Goal: Task Accomplishment & Management: Complete application form

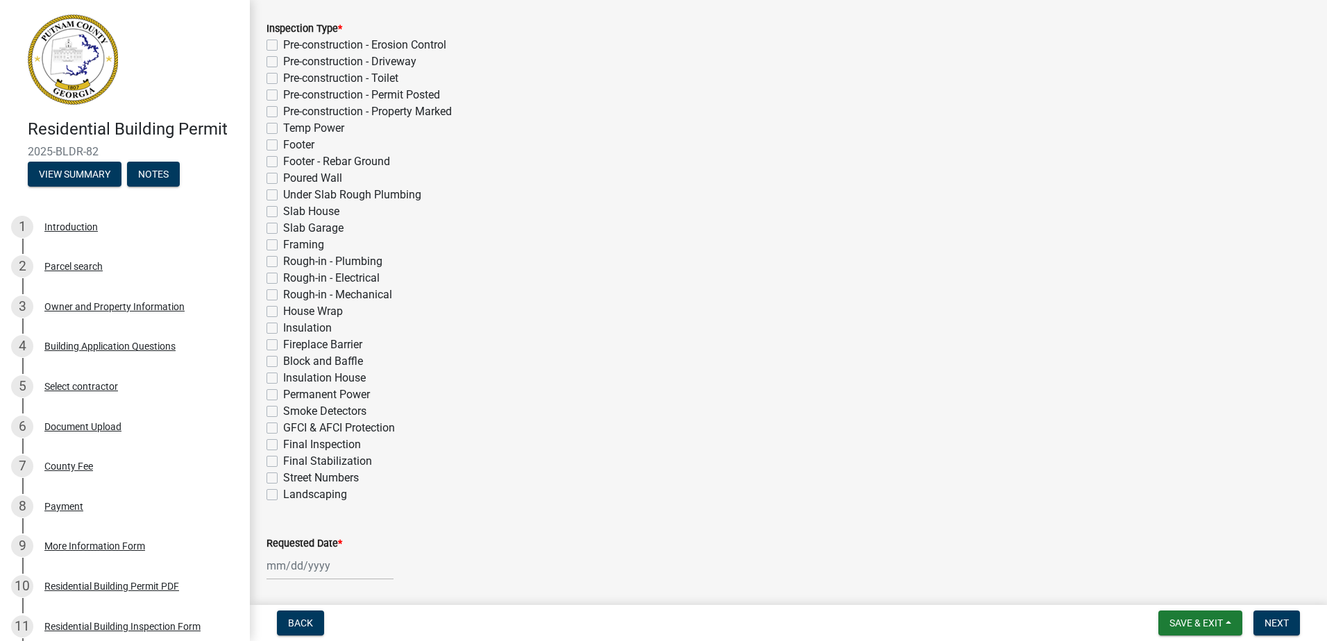
scroll to position [278, 0]
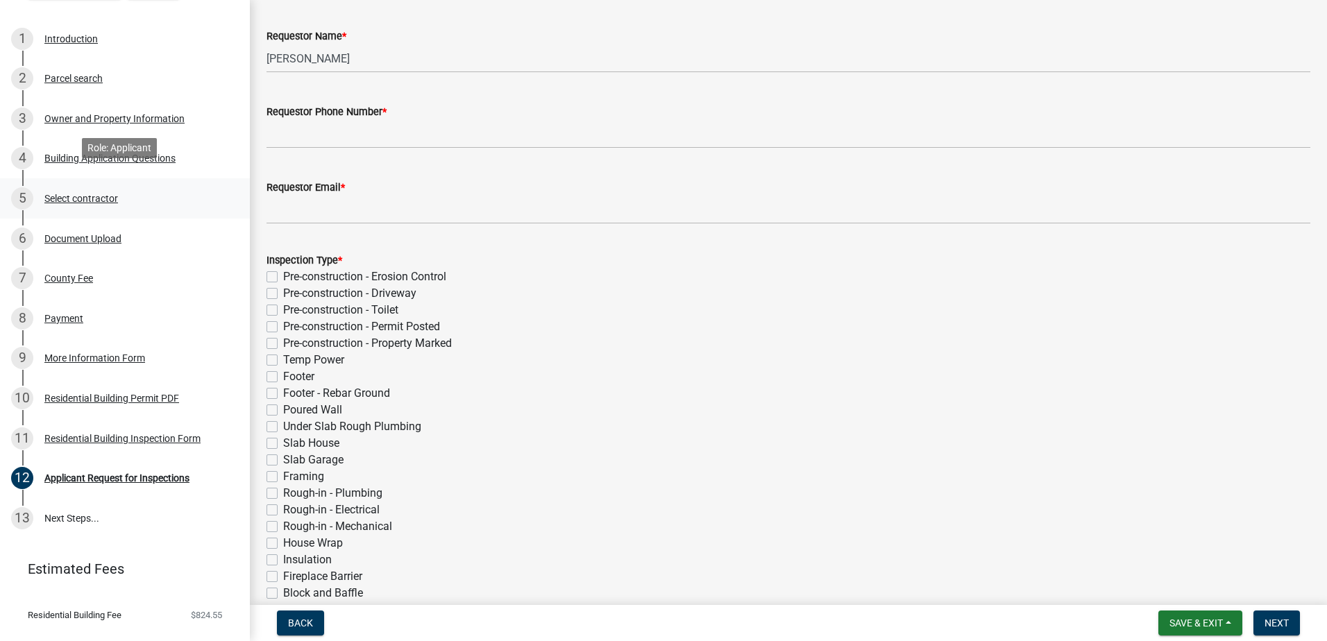
scroll to position [214, 0]
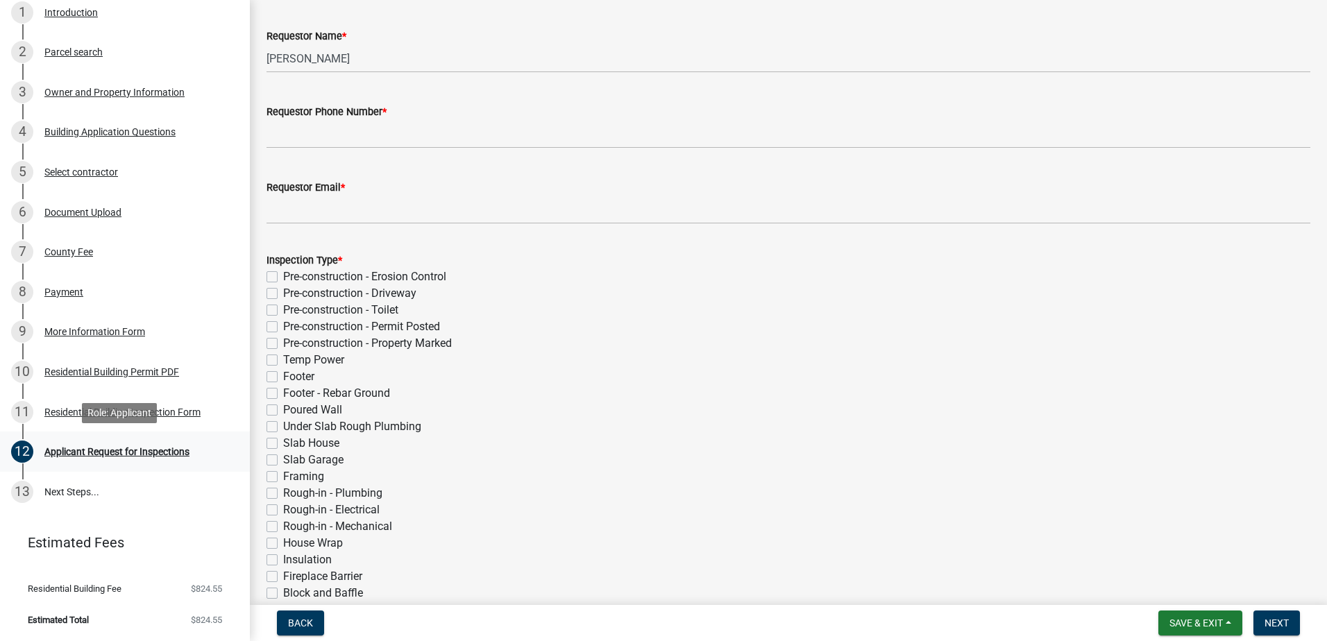
click at [70, 452] on div "Applicant Request for Inspections" at bounding box center [116, 452] width 145 height 10
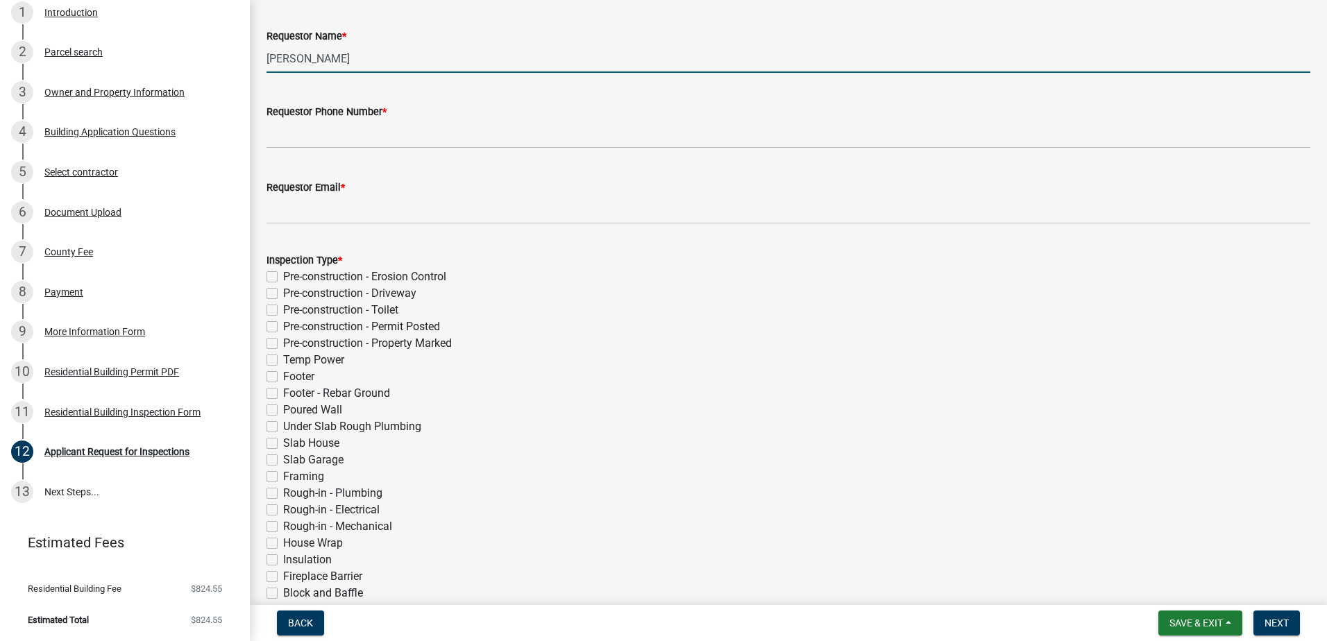
click at [341, 60] on input "[PERSON_NAME]" at bounding box center [788, 58] width 1044 height 28
drag, startPoint x: 339, startPoint y: 59, endPoint x: 255, endPoint y: 70, distance: 85.4
click at [255, 70] on div "Applicant Request for Inspections share Share Requestor Name * [PERSON_NAME] Re…" at bounding box center [788, 448] width 1077 height 1002
type input "[PERSON_NAME]"
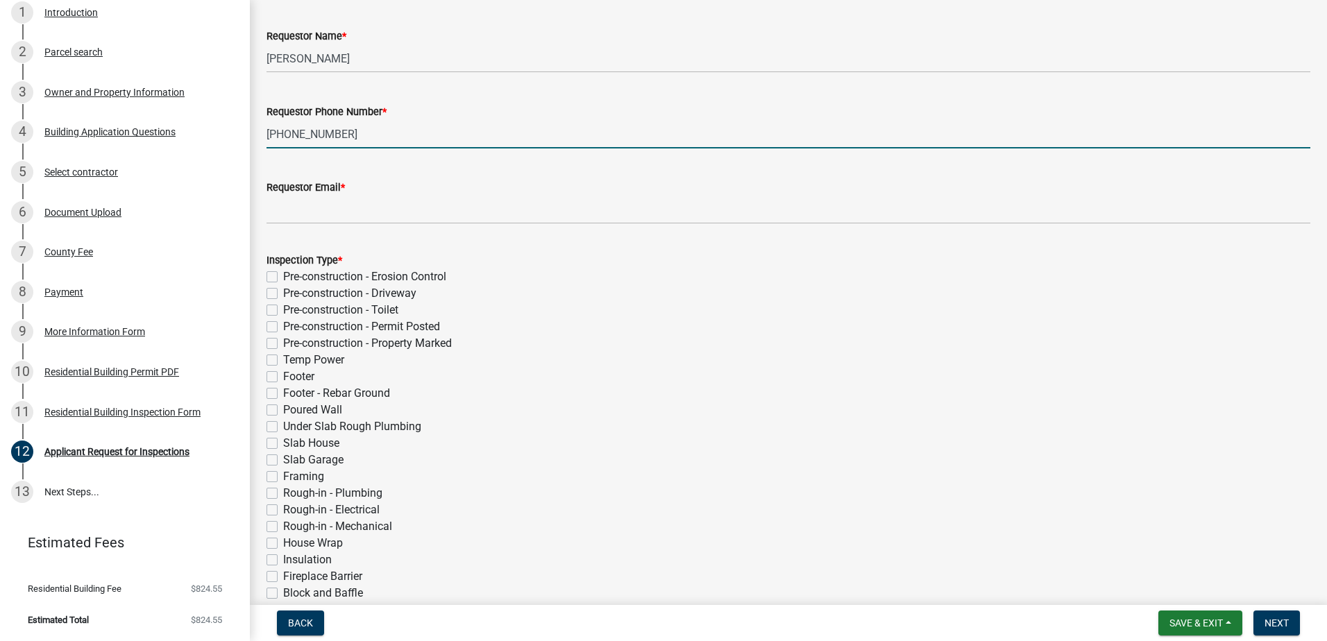
type input "[PHONE_NUMBER]"
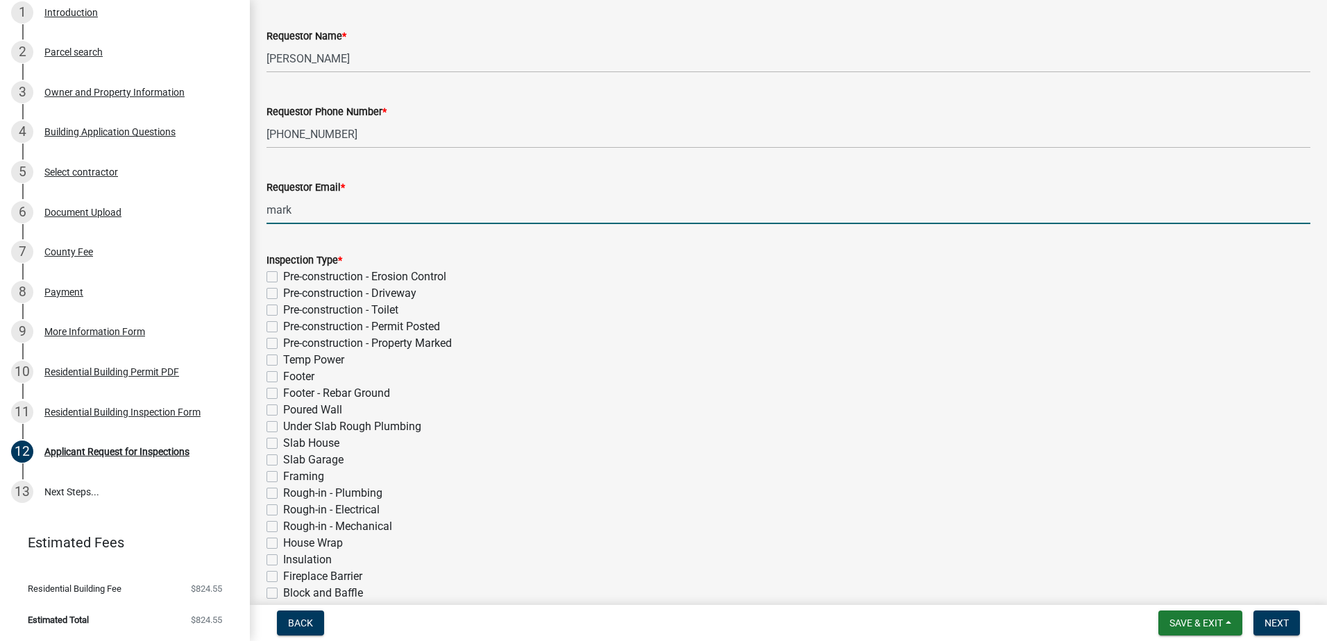
type input "[EMAIL_ADDRESS][DOMAIN_NAME]"
type input "[DATE]"
select select "8"
select select "2025"
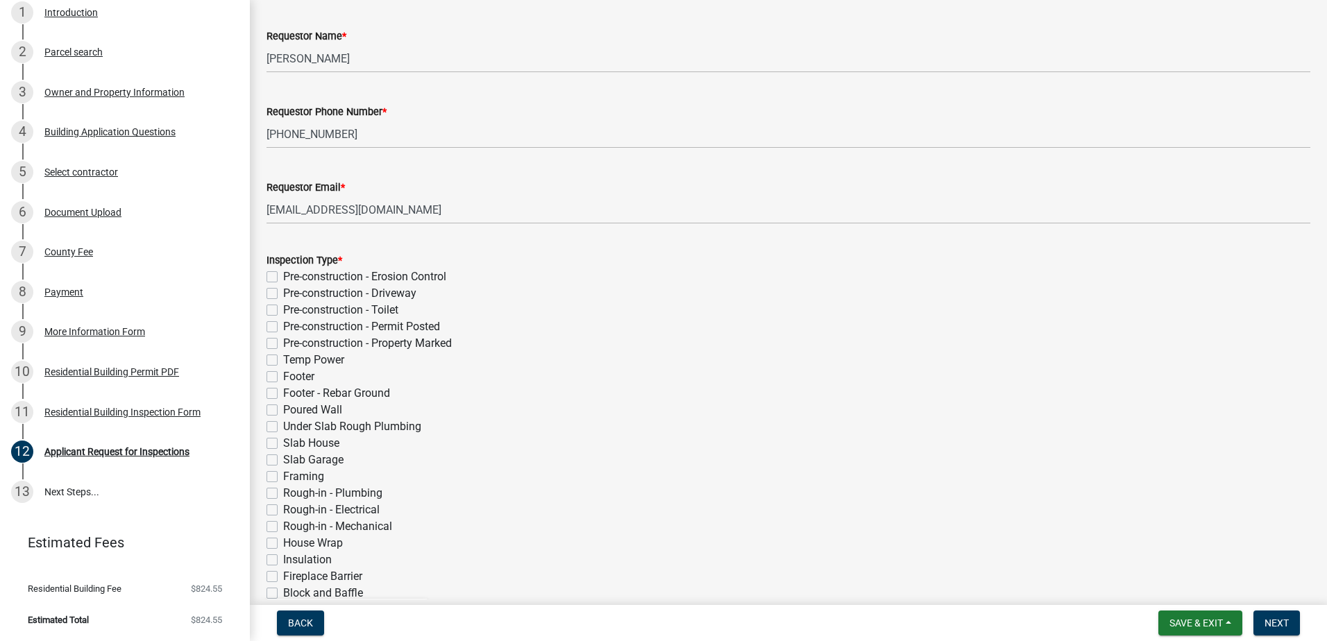
scroll to position [461, 0]
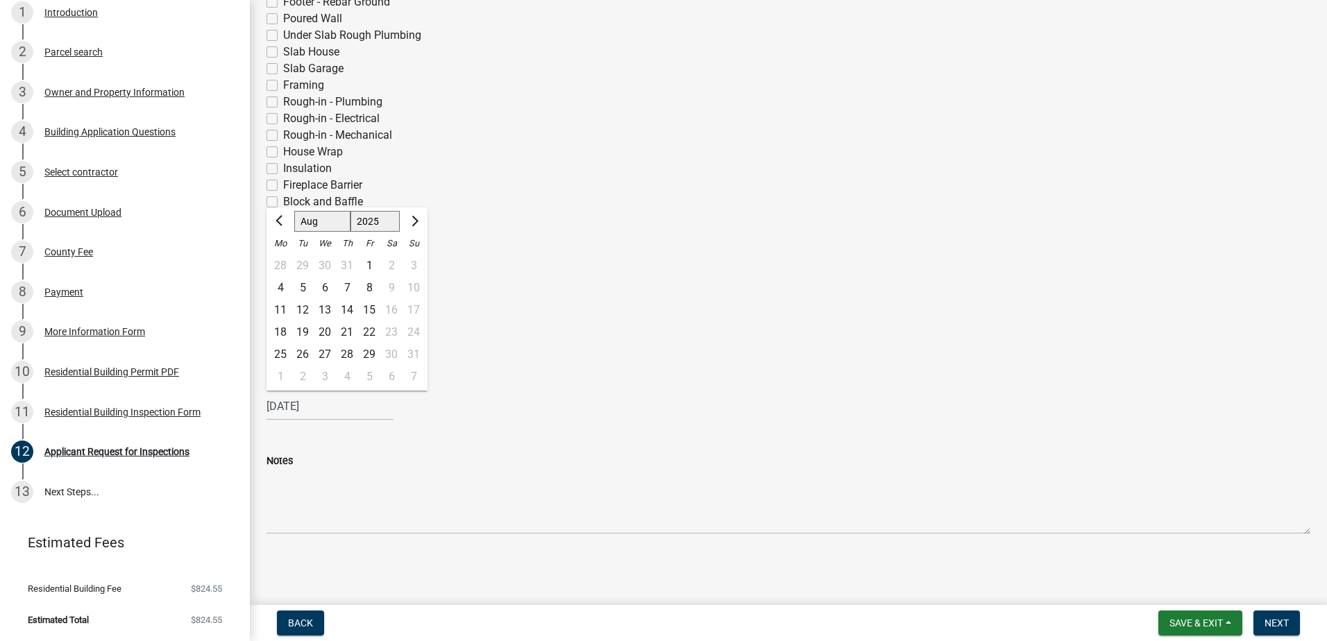
click at [615, 219] on div "Insulation House" at bounding box center [788, 218] width 1044 height 17
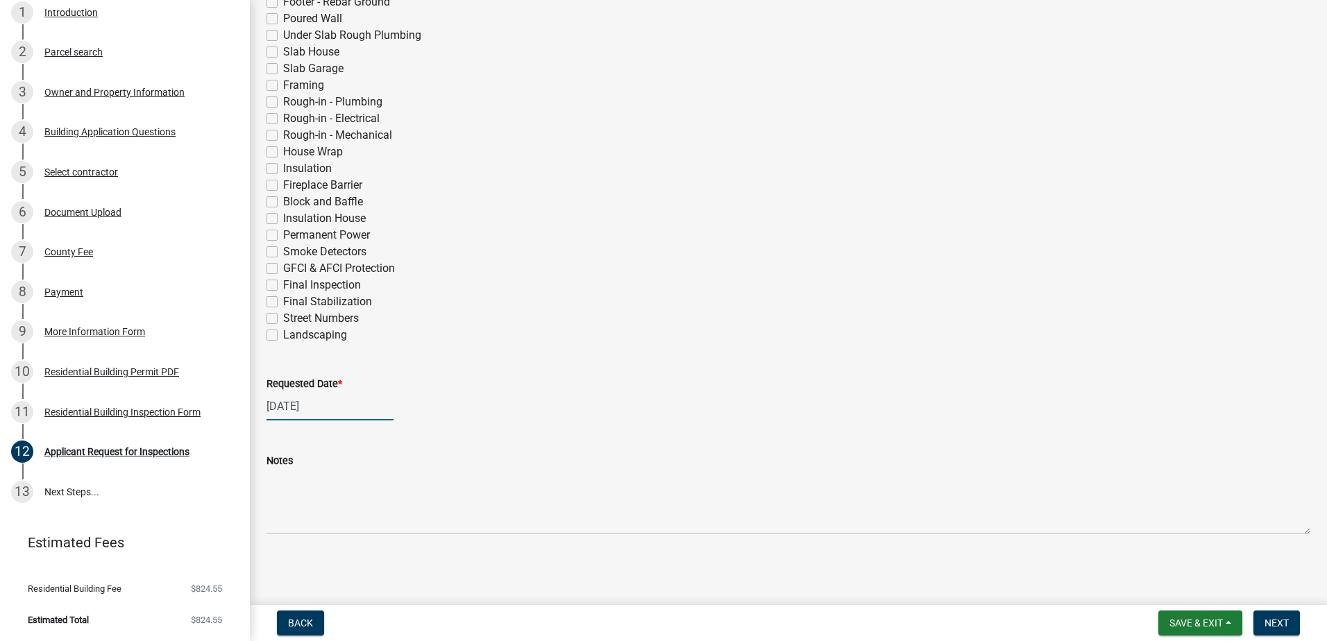
click at [323, 405] on div "[DATE]" at bounding box center [329, 406] width 127 height 28
select select "5"
select select "2025"
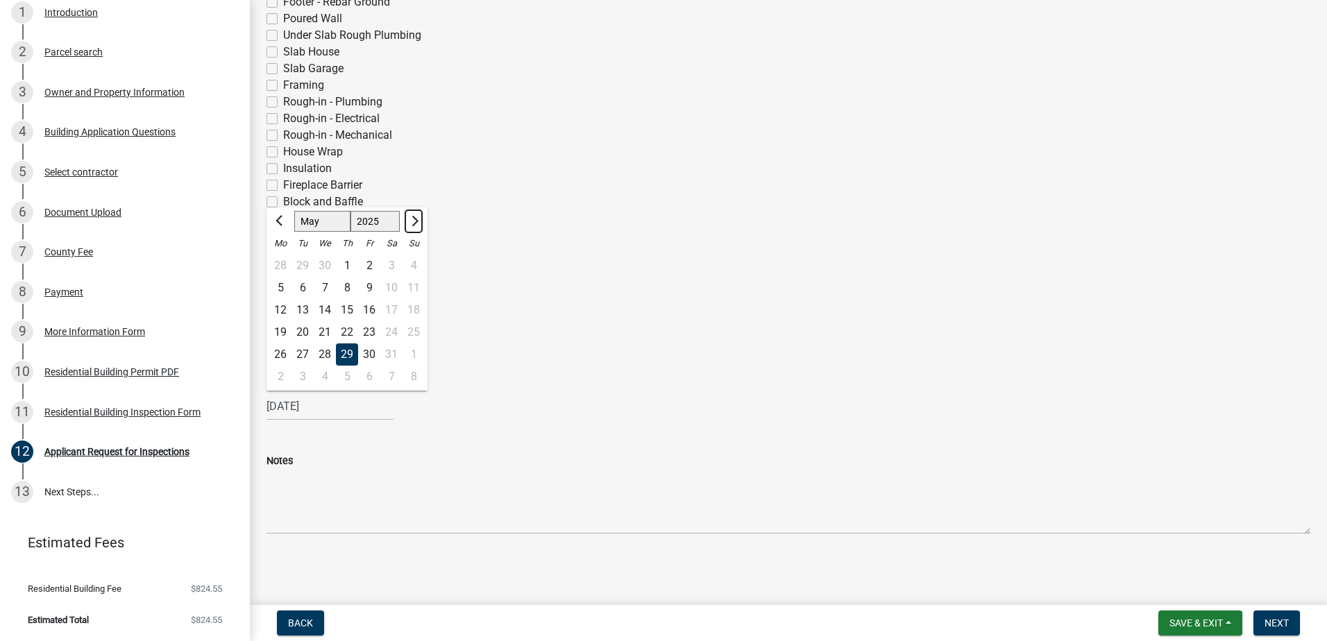
click at [416, 219] on span "Next month" at bounding box center [413, 221] width 10 height 10
select select "8"
click at [305, 308] on div "12" at bounding box center [302, 310] width 22 height 22
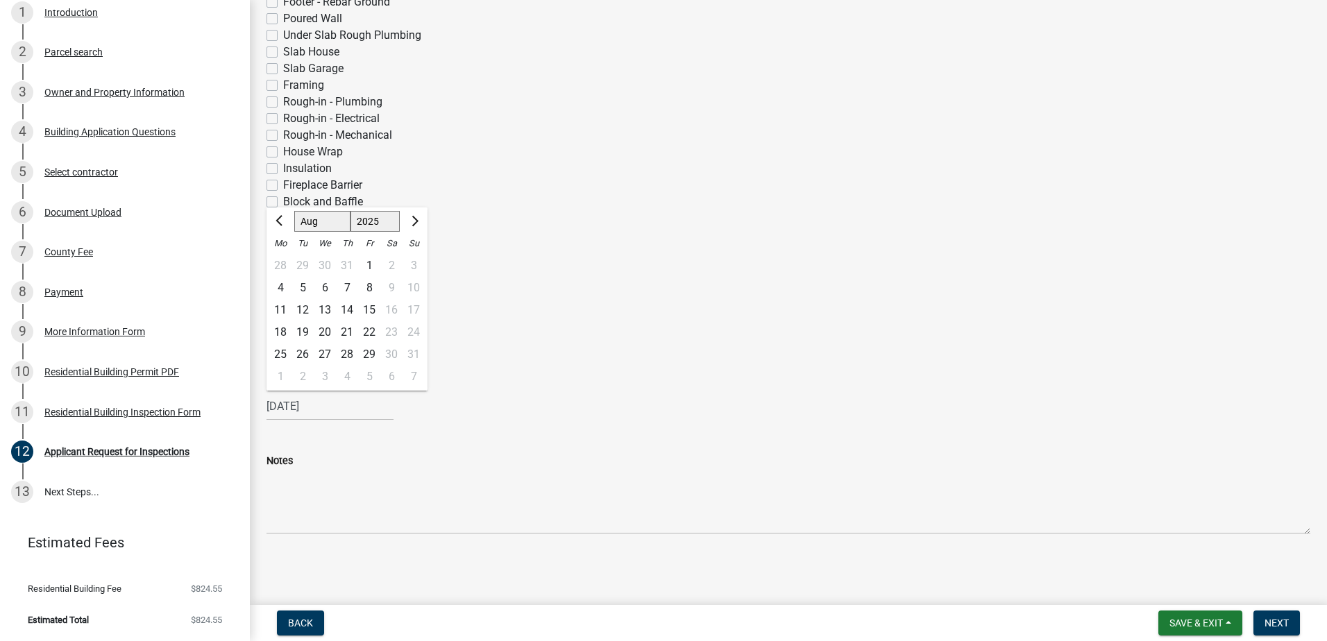
type input "[DATE]"
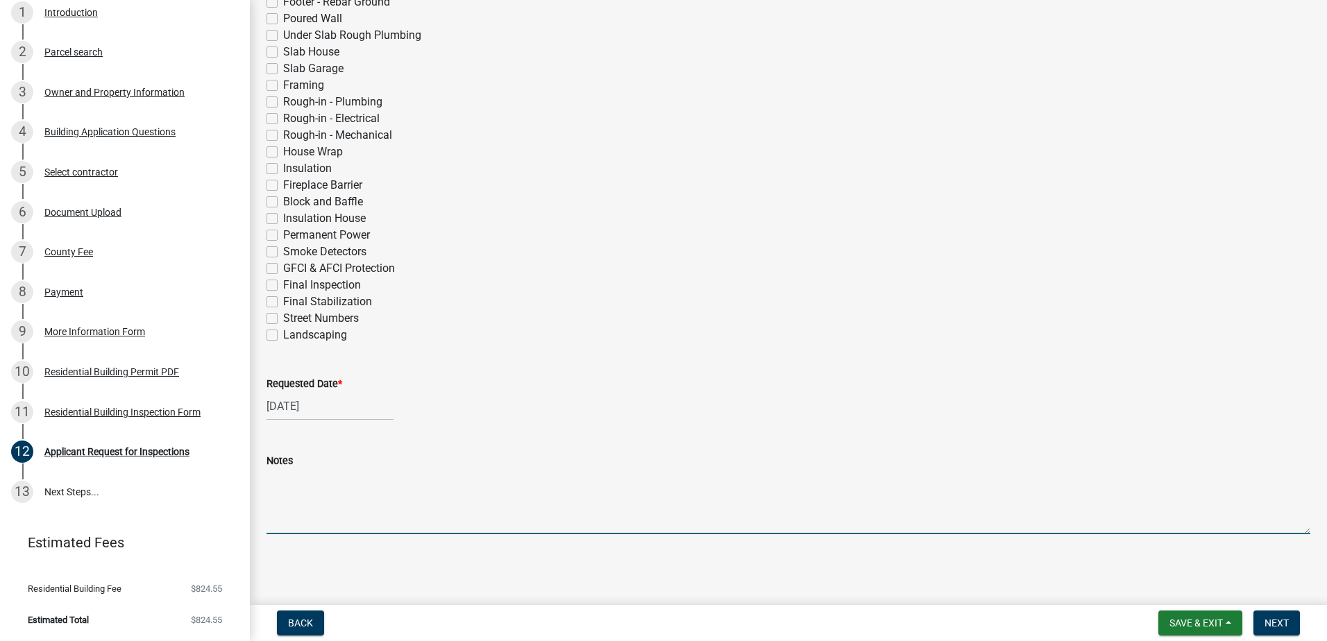
click at [291, 513] on textarea "Notes" at bounding box center [788, 501] width 1044 height 65
type textarea "w"
type textarea "We are looking for this inspection to be the last inspection fir this job. We h…"
click at [283, 300] on label "Final Stabilization" at bounding box center [327, 301] width 89 height 17
click at [283, 300] on input "Final Stabilization" at bounding box center [287, 297] width 9 height 9
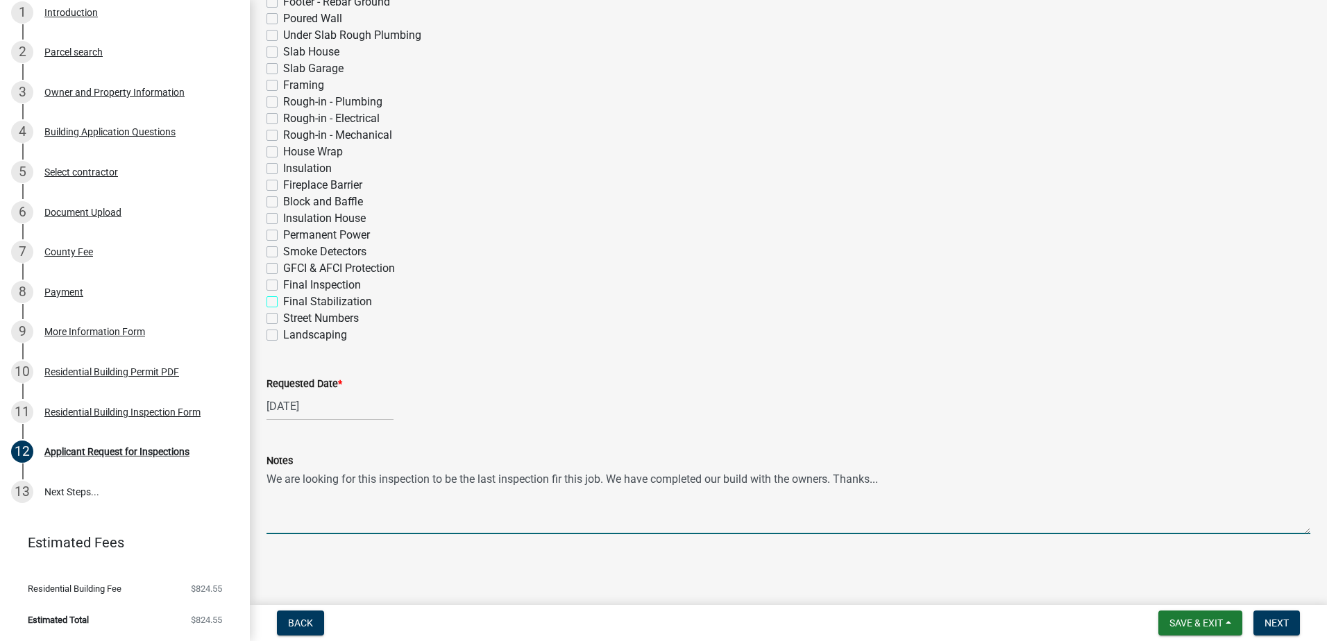
checkbox input "true"
checkbox input "false"
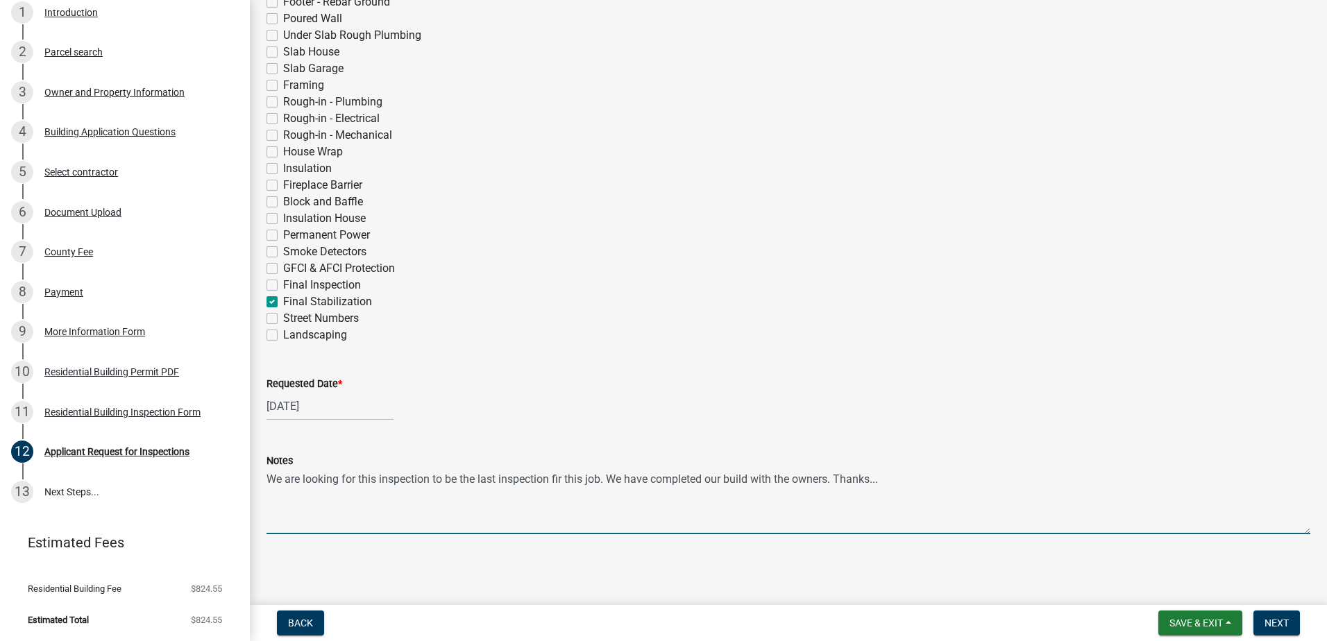
checkbox input "false"
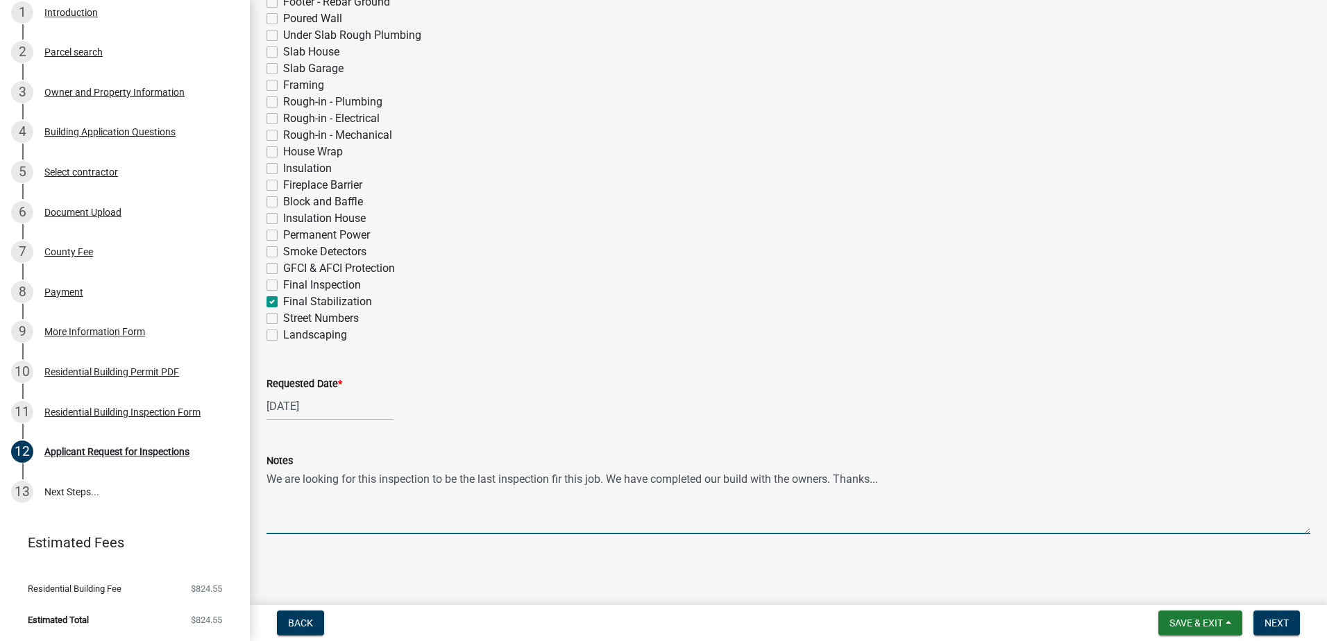
checkbox input "false"
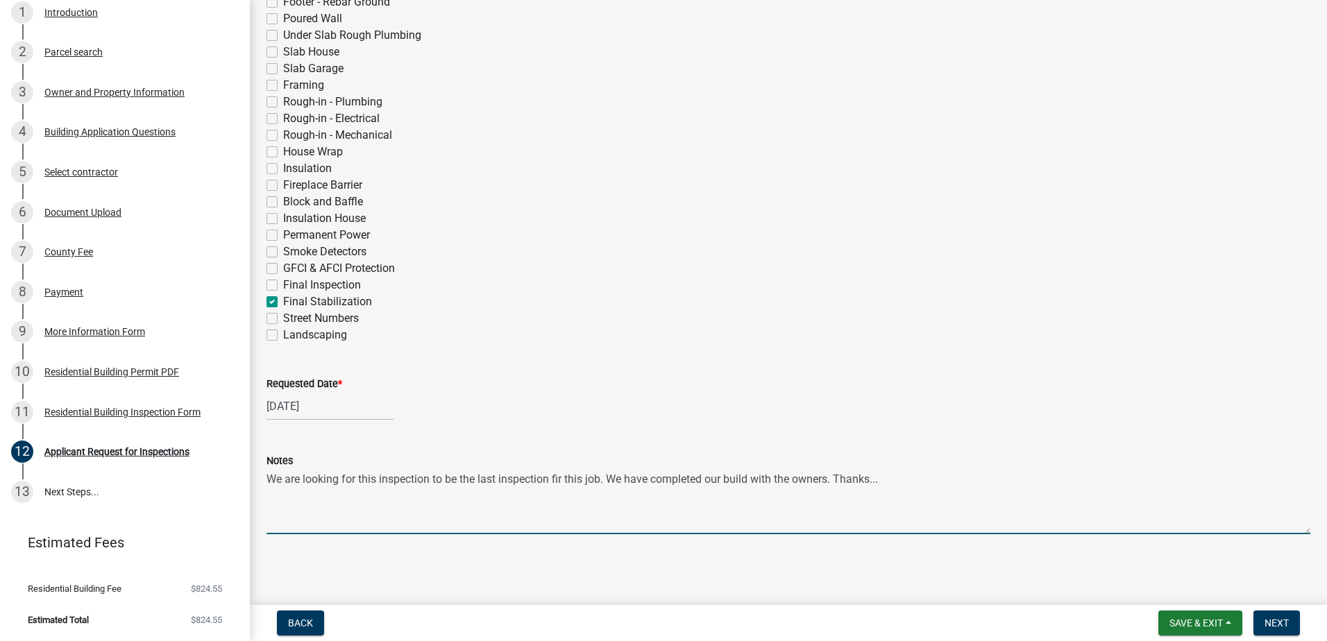
checkbox input "false"
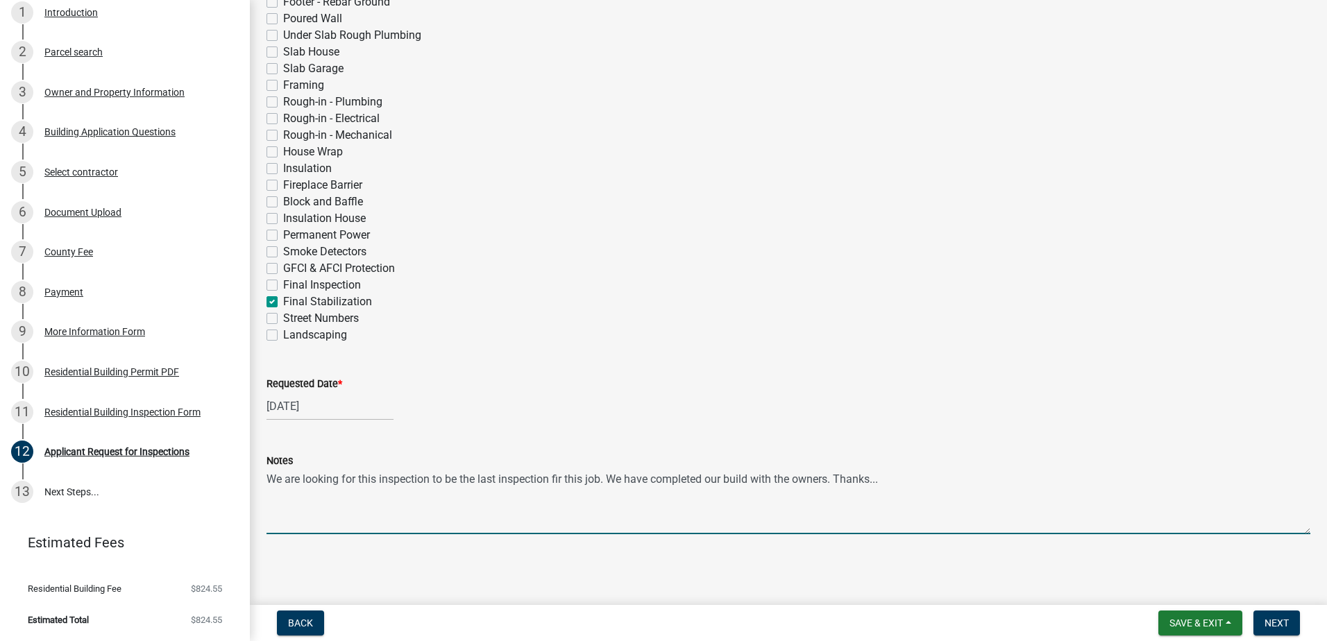
checkbox input "false"
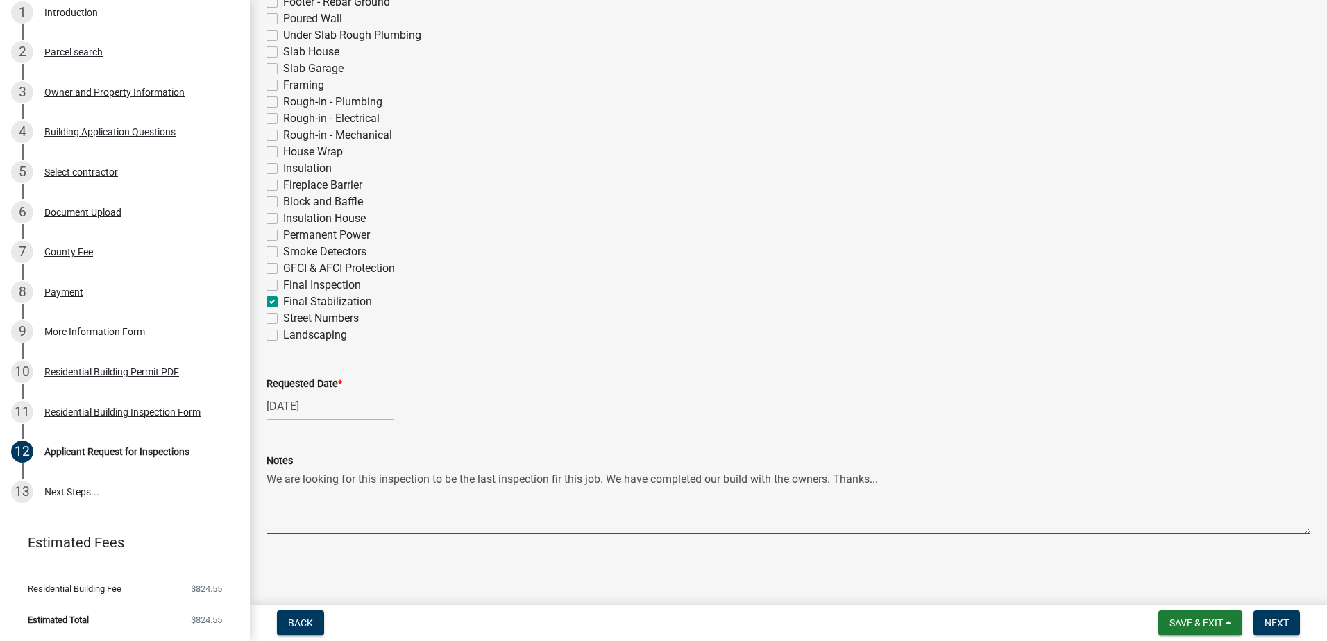
checkbox input "false"
checkbox input "true"
checkbox input "false"
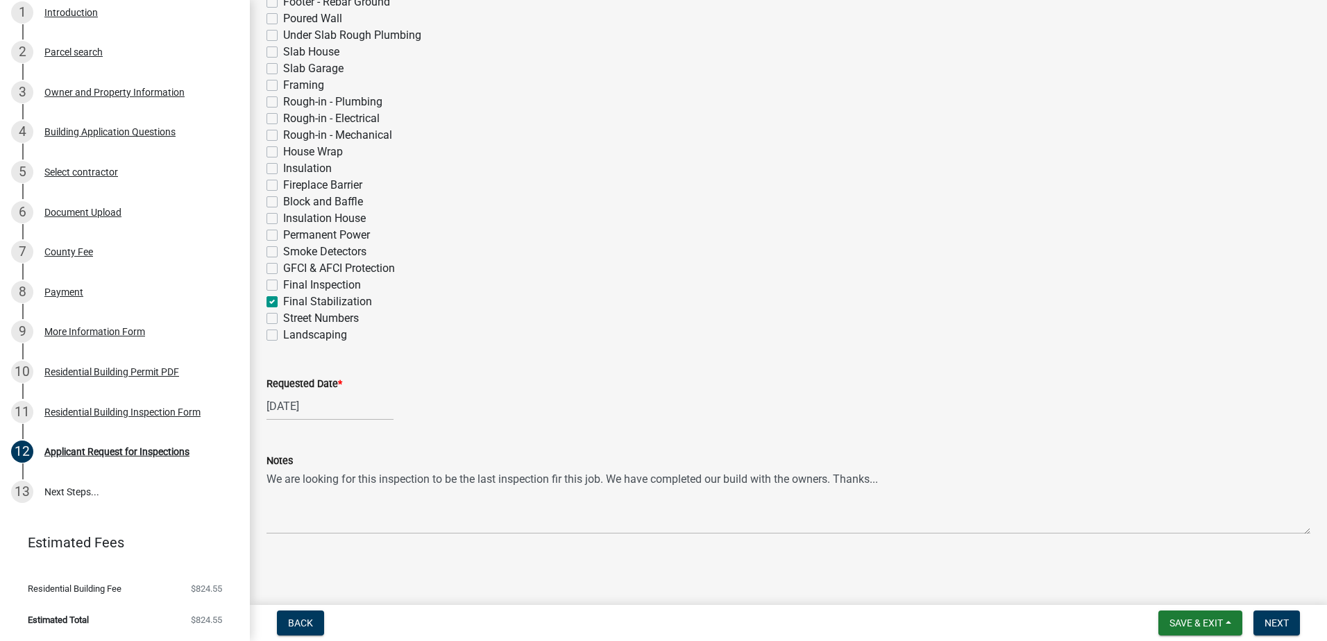
click at [283, 285] on label "Final Inspection" at bounding box center [322, 285] width 78 height 17
click at [283, 285] on input "Final Inspection" at bounding box center [287, 281] width 9 height 9
checkbox input "true"
checkbox input "false"
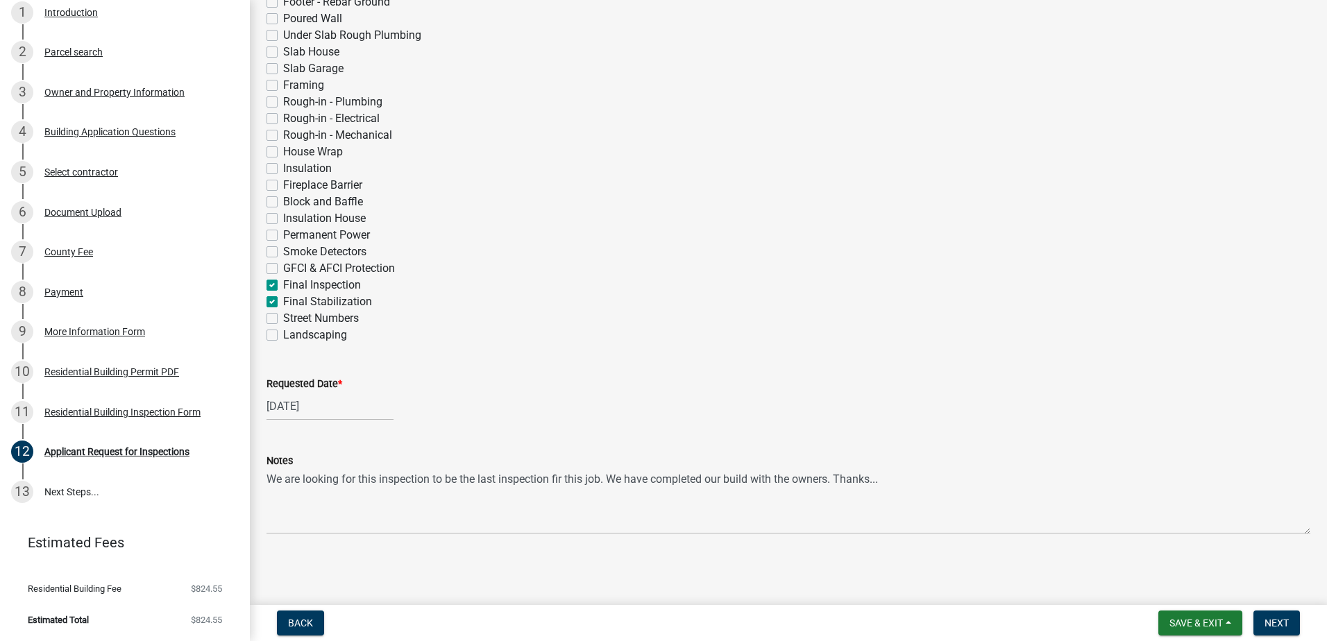
checkbox input "false"
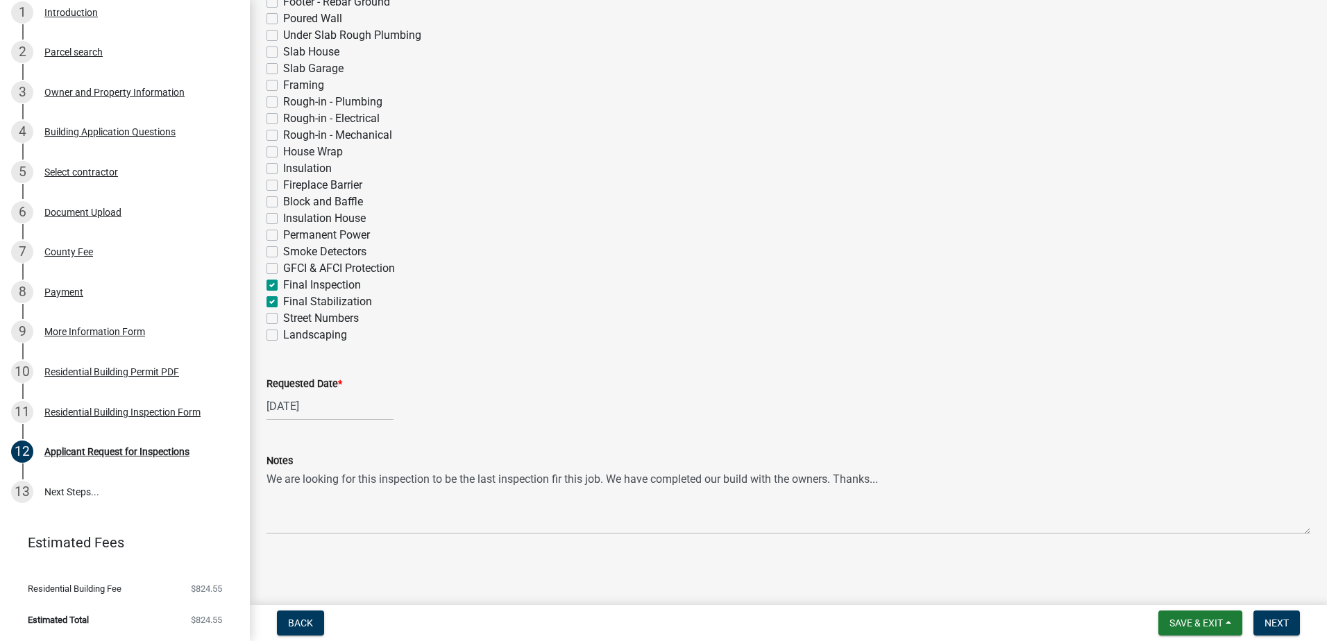
checkbox input "false"
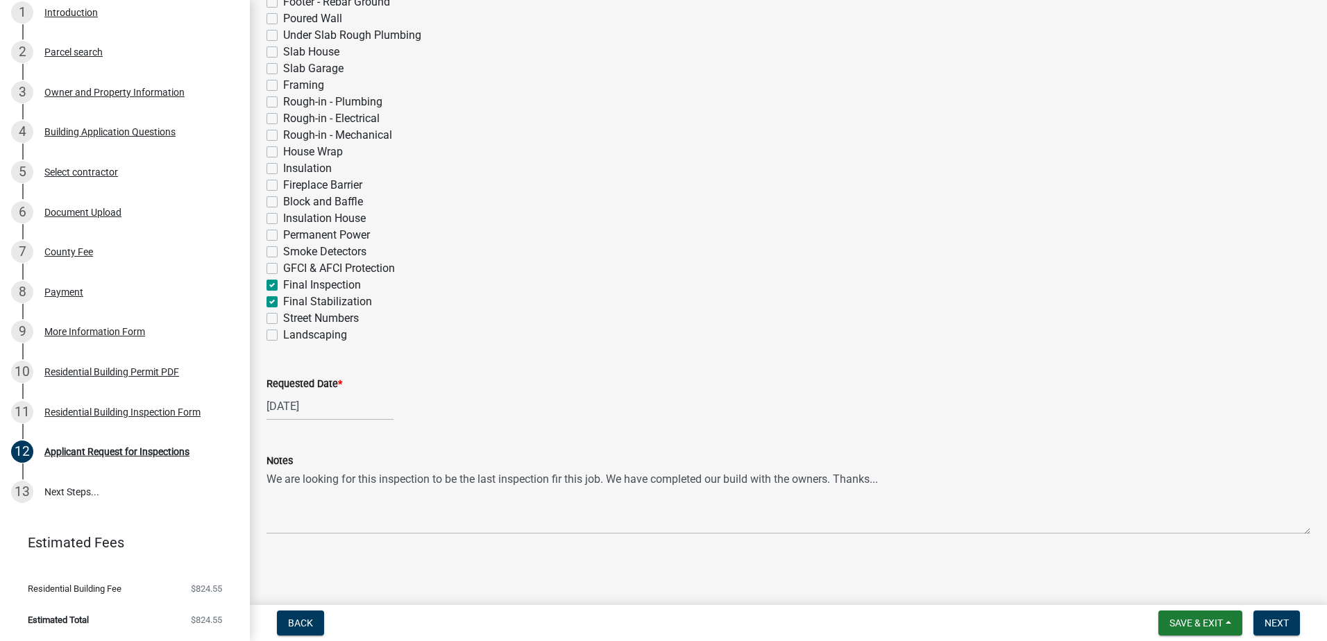
checkbox input "false"
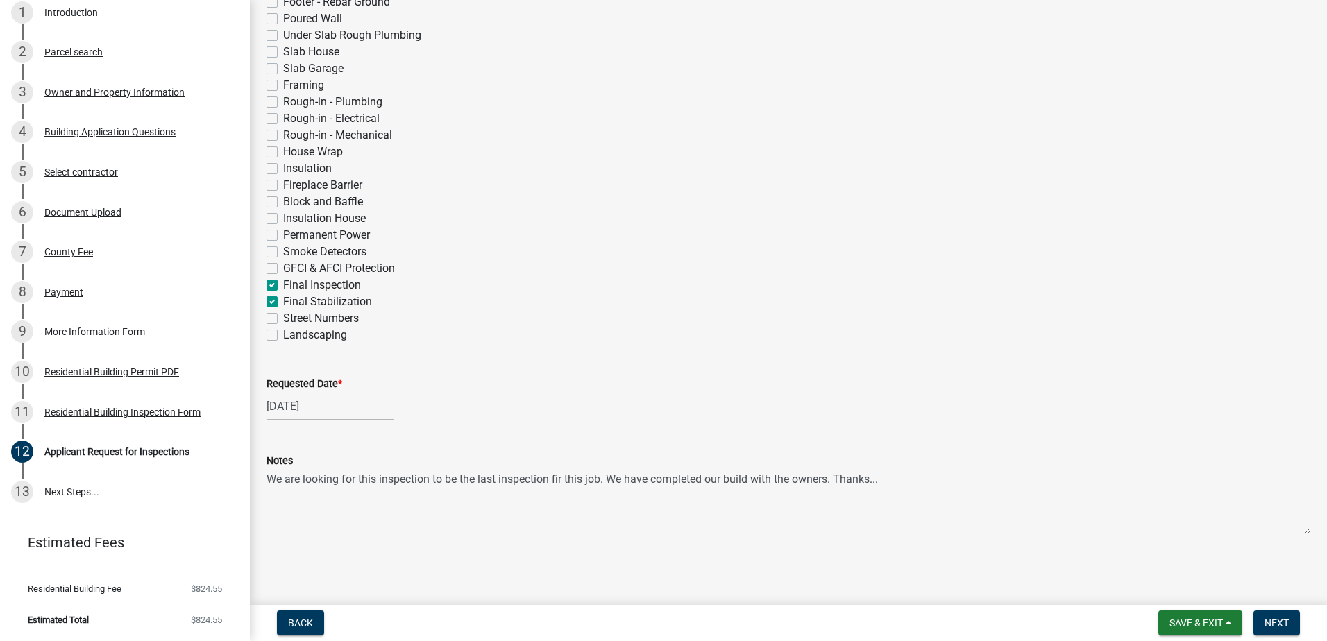
checkbox input "false"
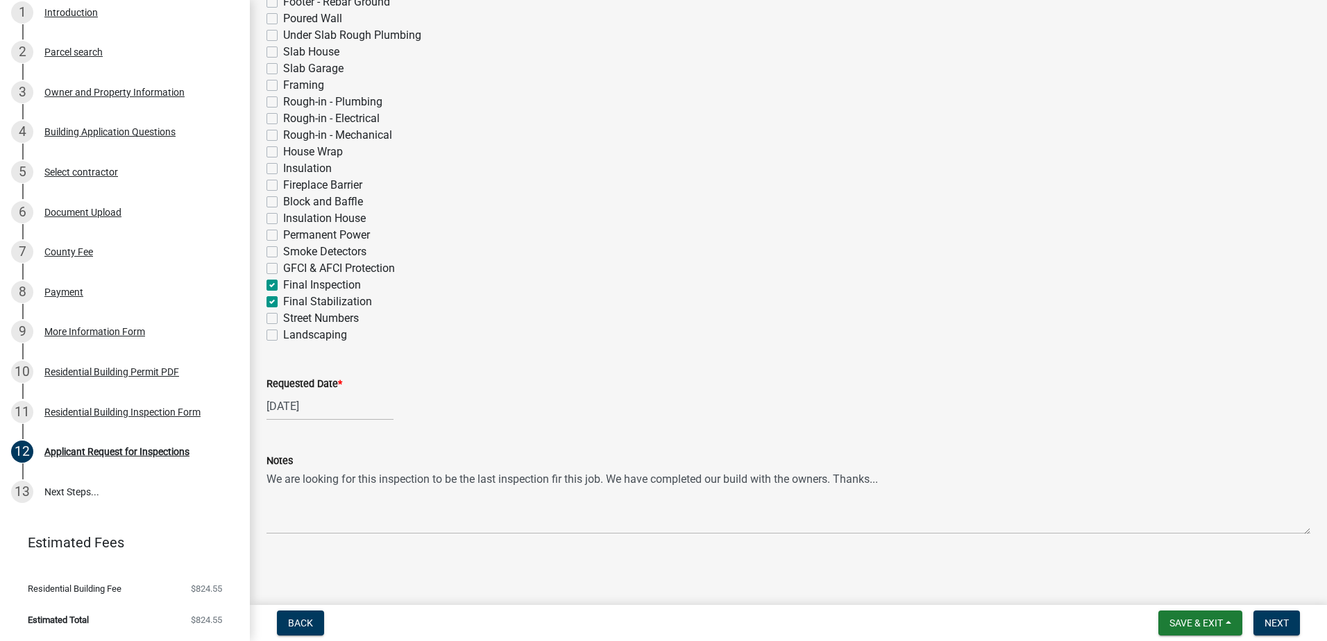
checkbox input "false"
checkbox input "true"
checkbox input "false"
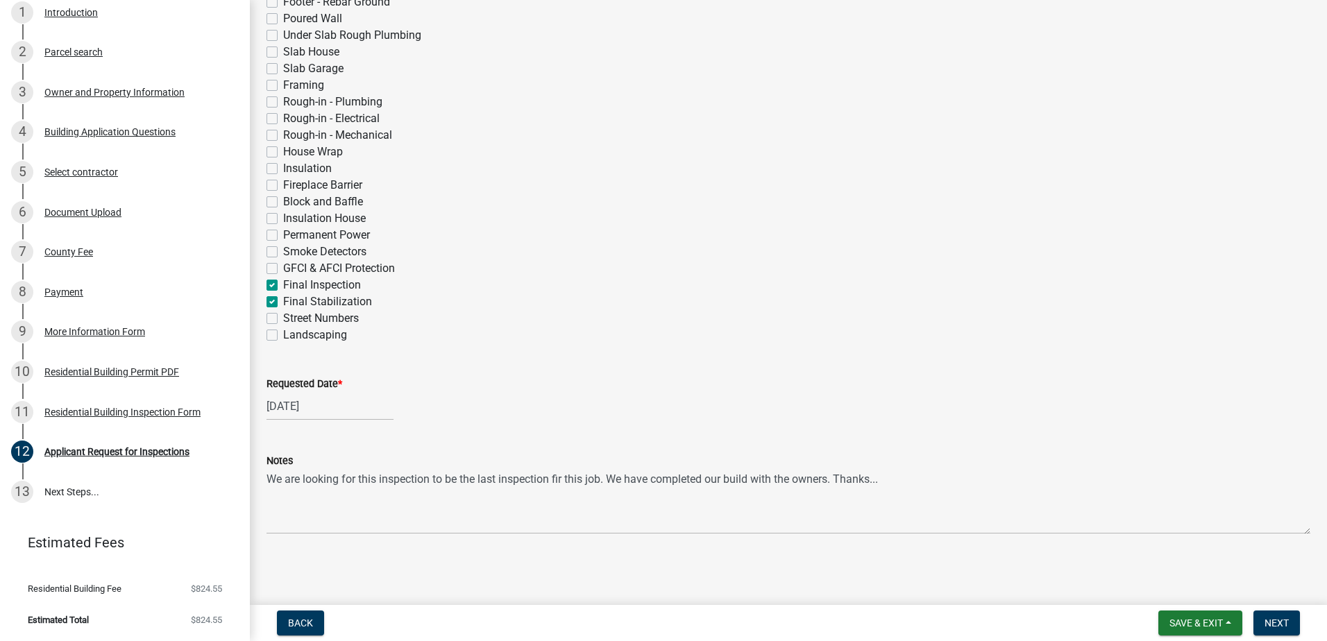
checkbox input "false"
click at [283, 269] on label "GFCI & AFCI Protection" at bounding box center [339, 268] width 112 height 17
click at [283, 269] on input "GFCI & AFCI Protection" at bounding box center [287, 264] width 9 height 9
checkbox input "true"
checkbox input "false"
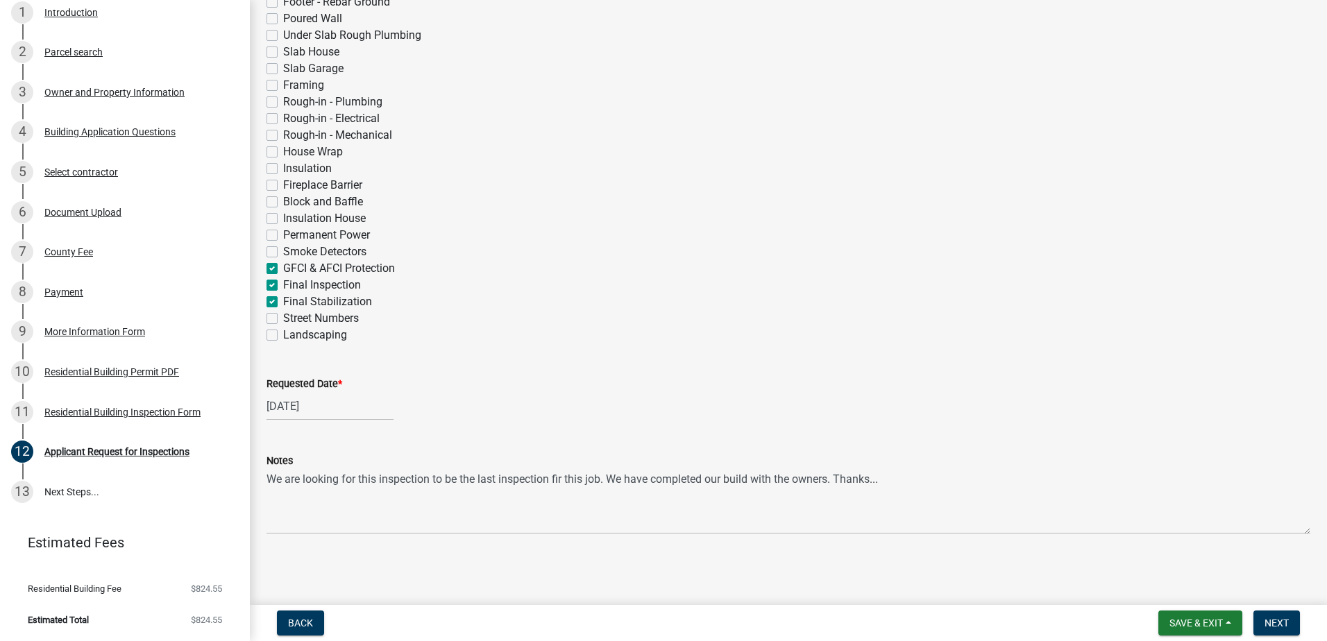
checkbox input "false"
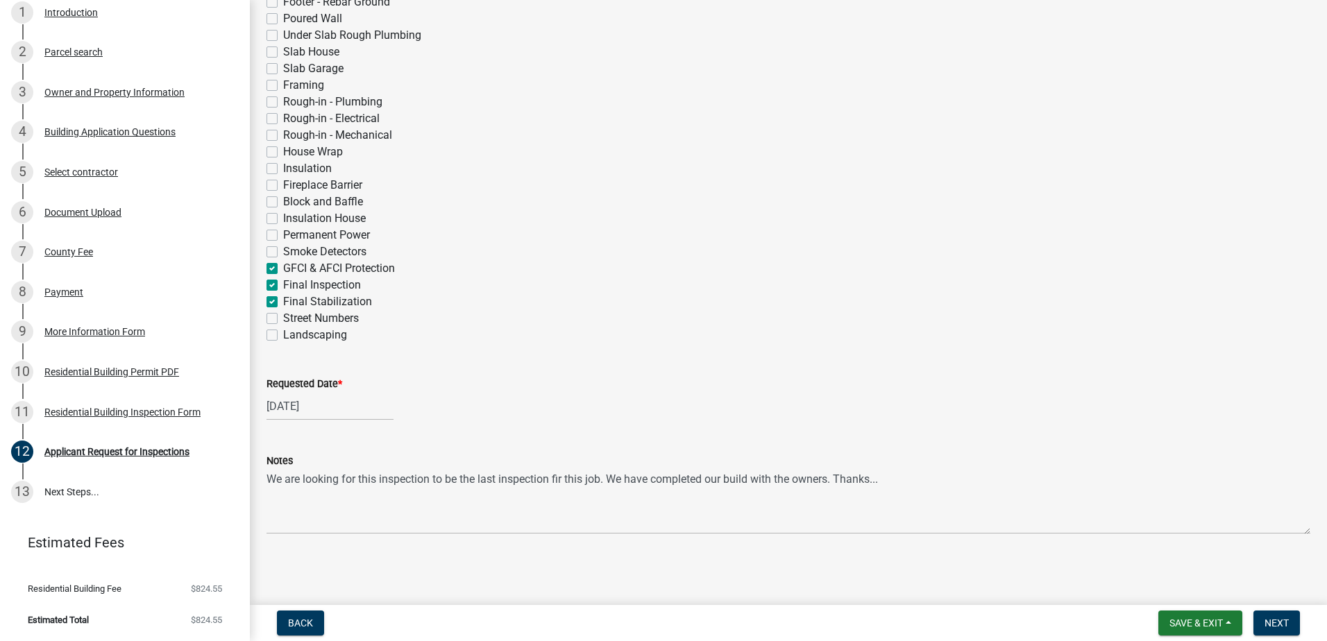
checkbox input "false"
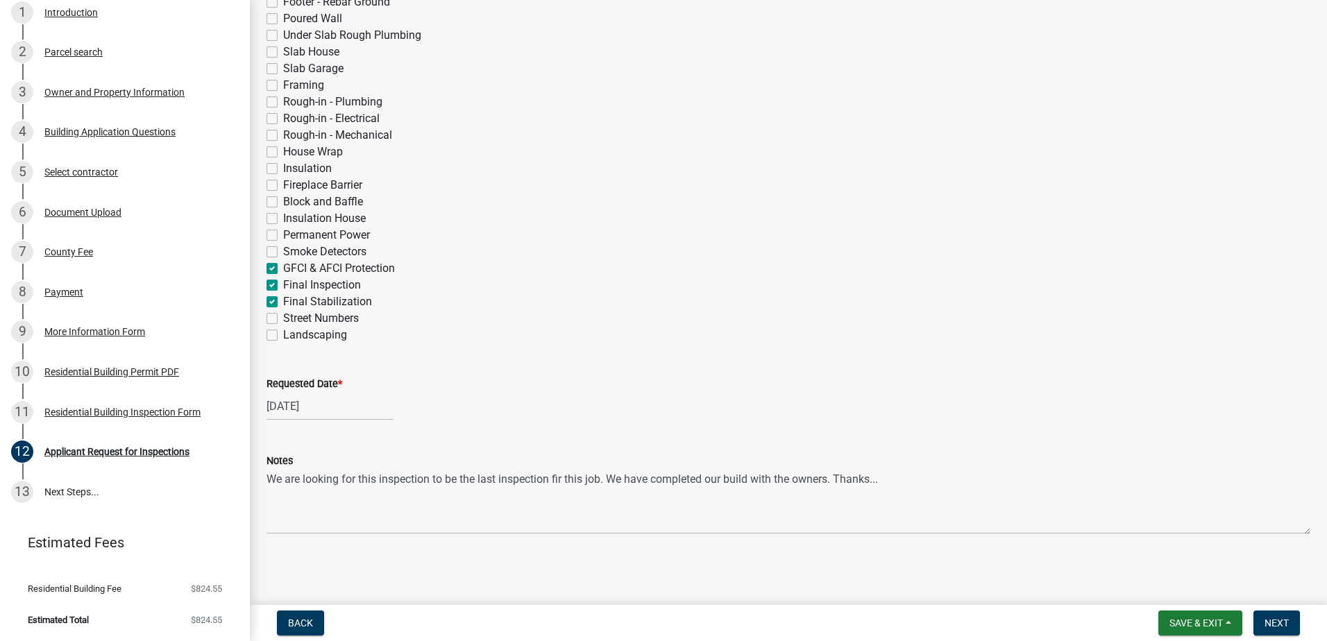
checkbox input "false"
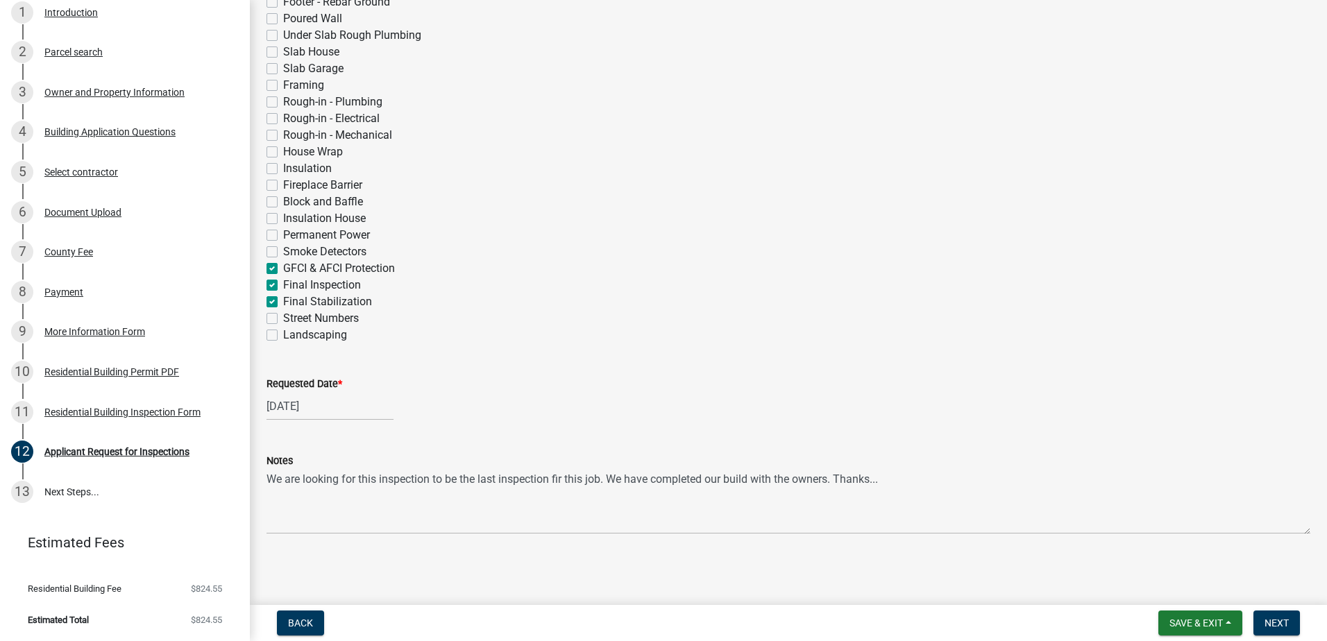
checkbox input "false"
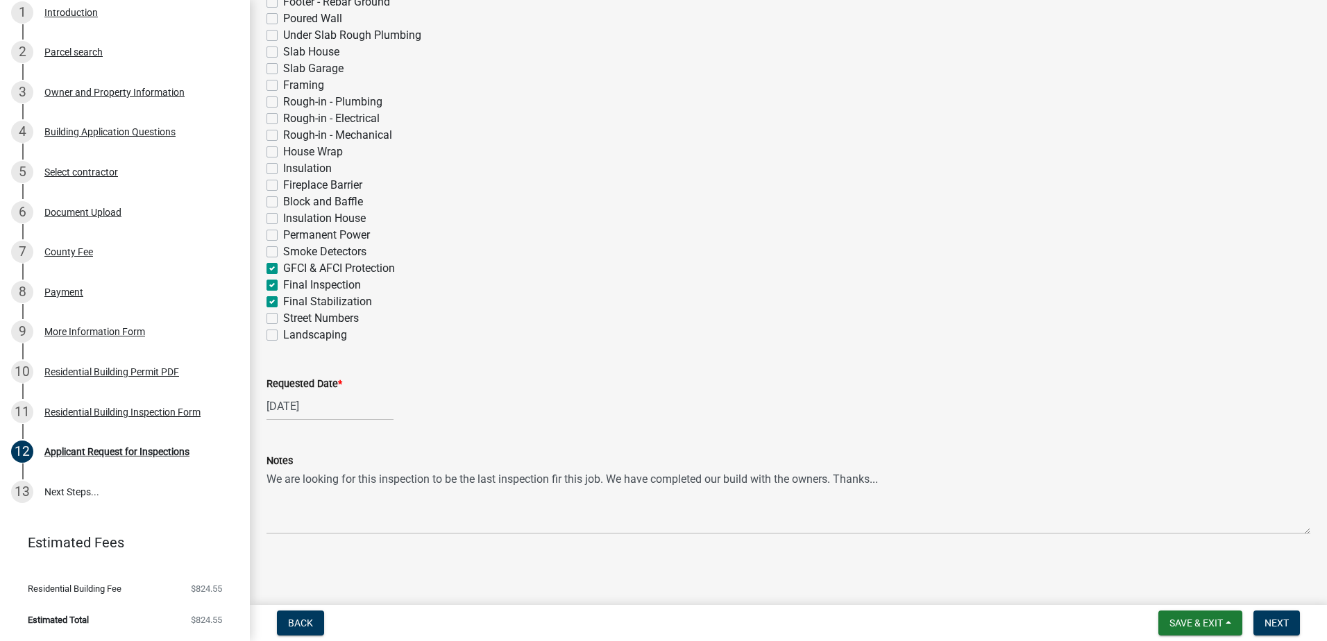
checkbox input "false"
checkbox input "true"
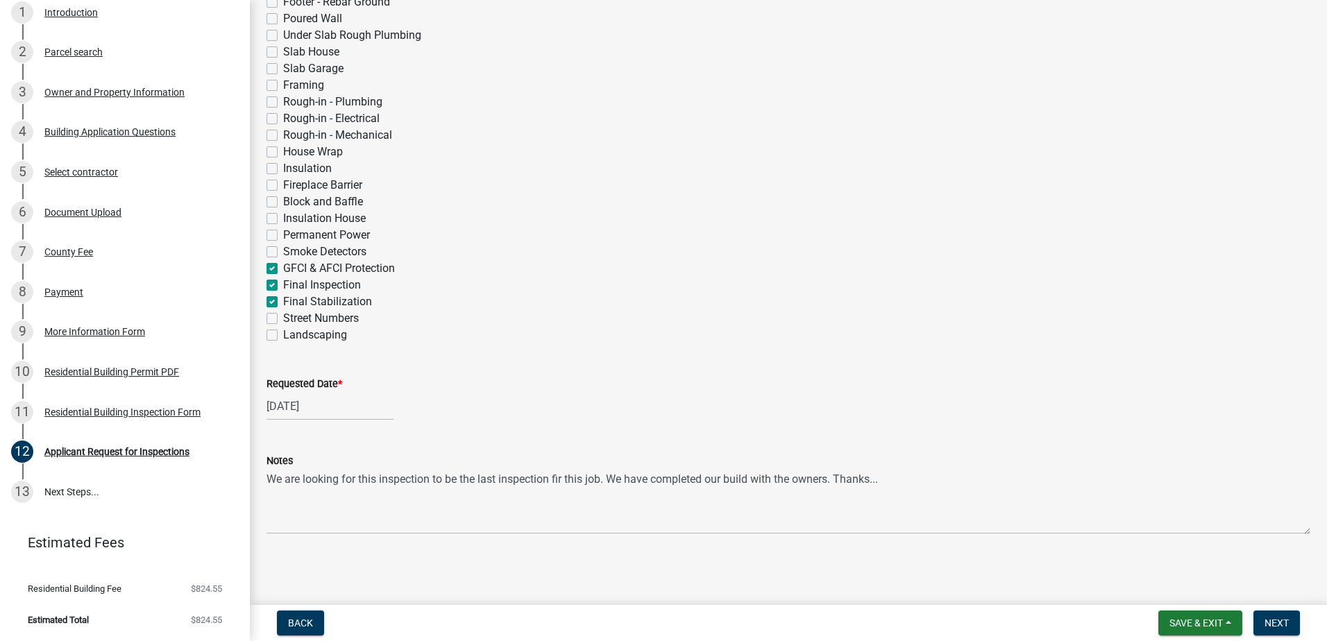
checkbox input "false"
click at [283, 334] on label "Landscaping" at bounding box center [315, 335] width 64 height 17
click at [283, 334] on input "Landscaping" at bounding box center [287, 331] width 9 height 9
checkbox input "true"
checkbox input "false"
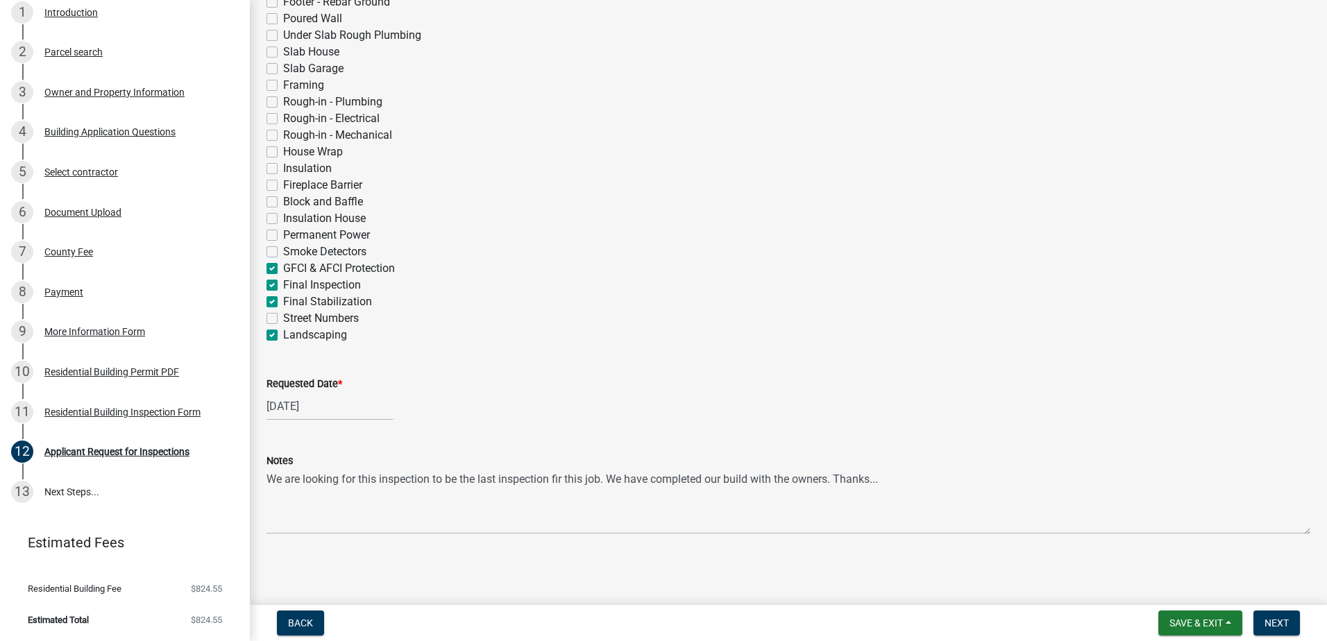
checkbox input "false"
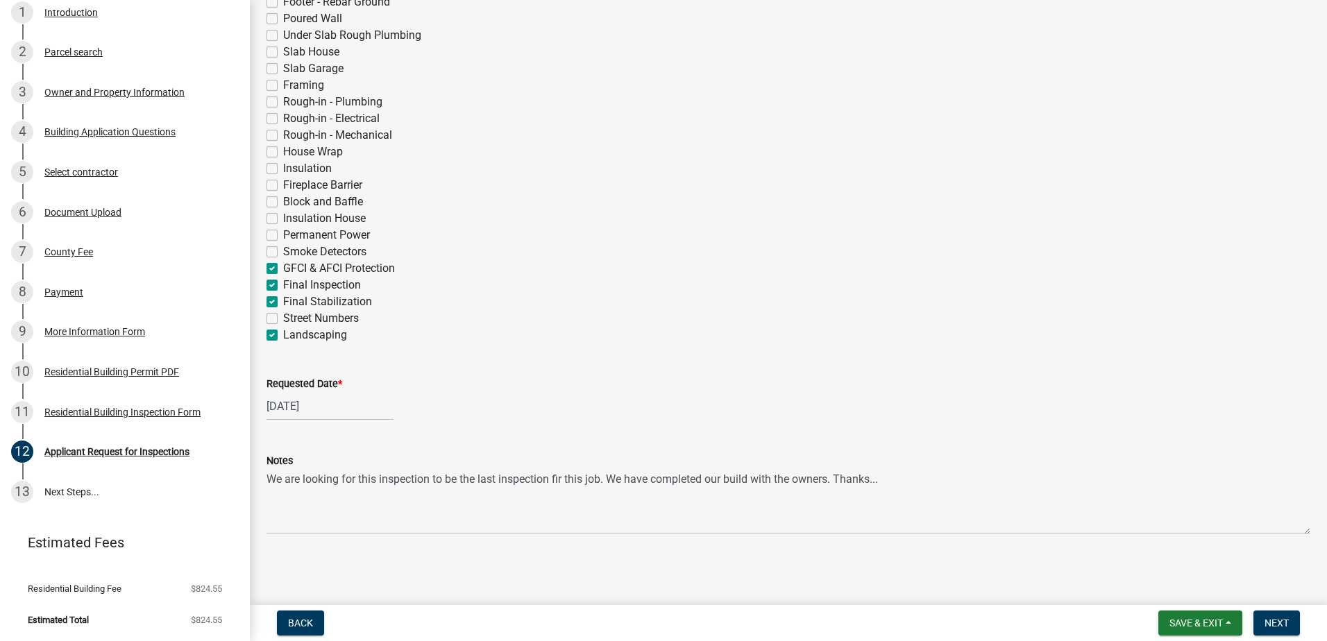
checkbox input "false"
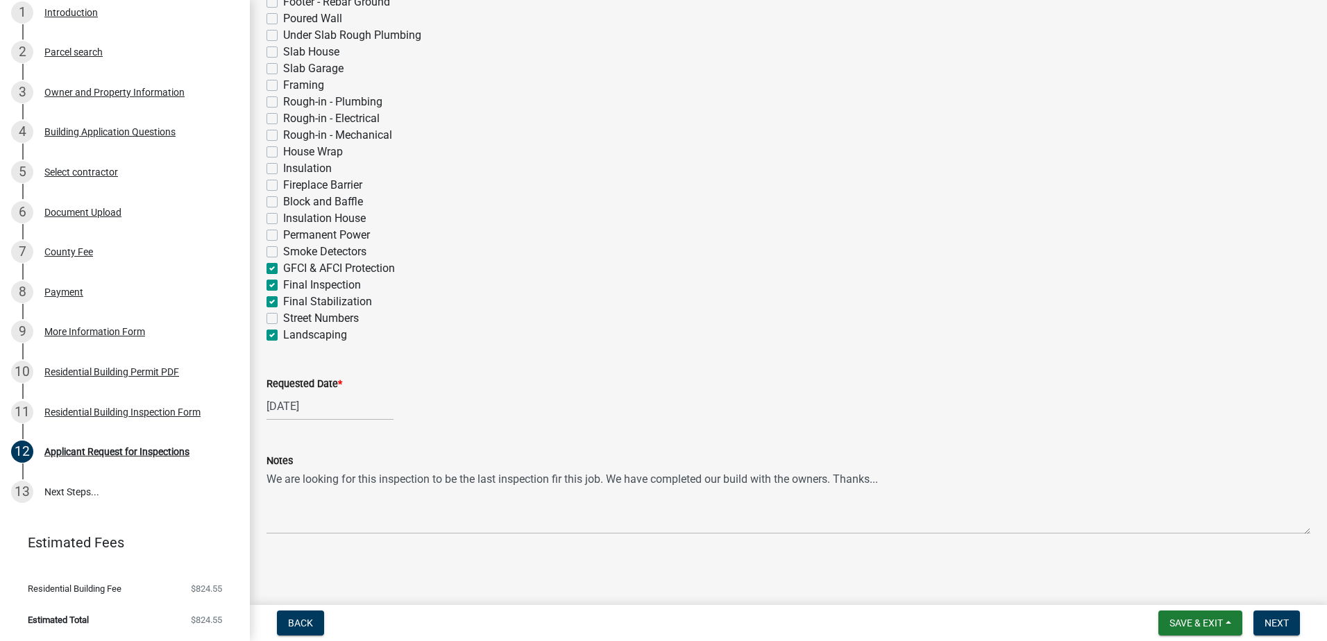
checkbox input "false"
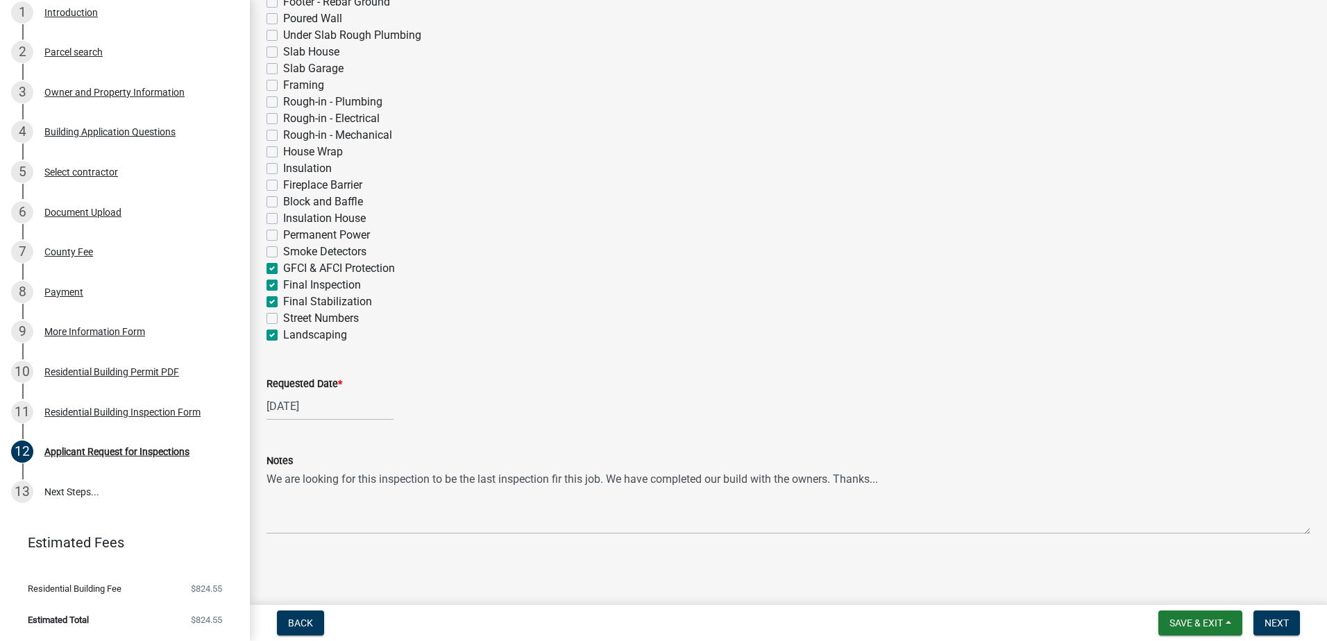
checkbox input "false"
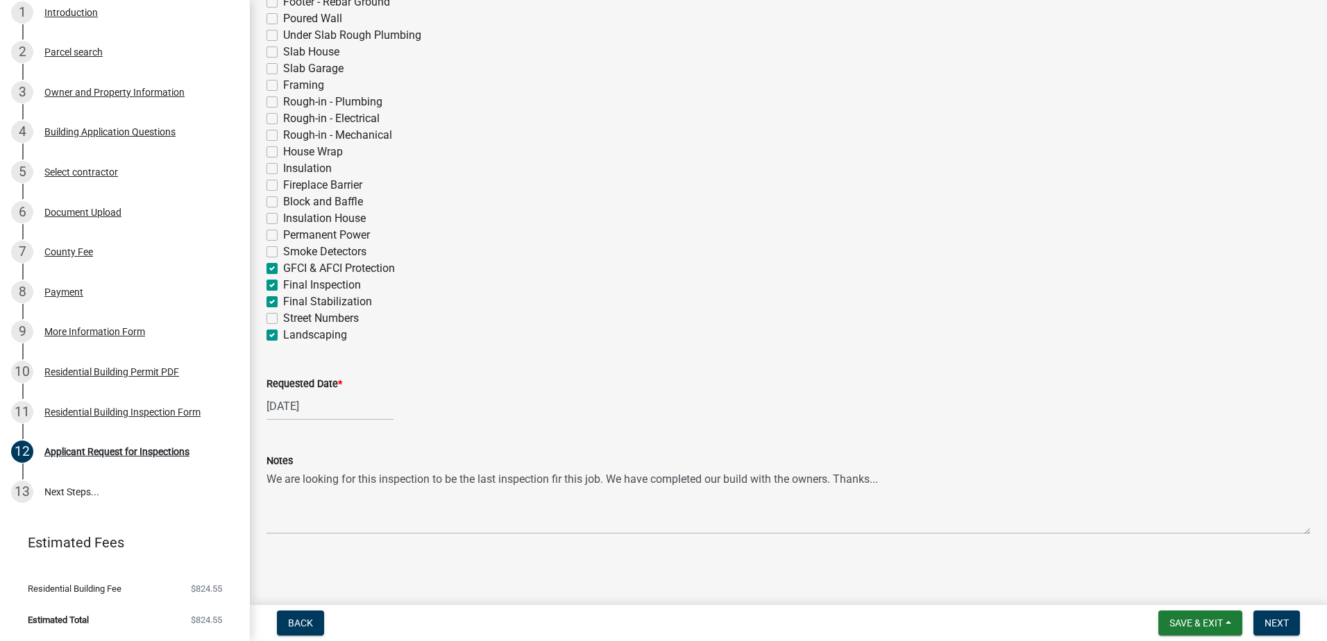
checkbox input "false"
checkbox input "true"
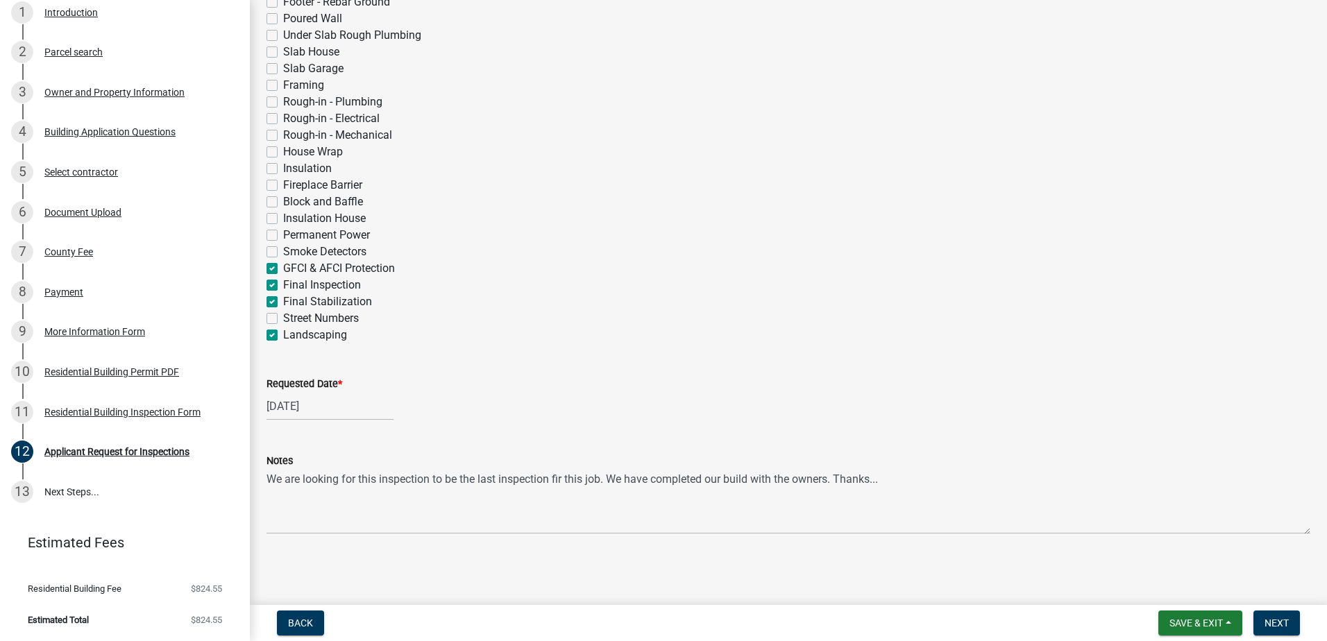
checkbox input "false"
checkbox input "true"
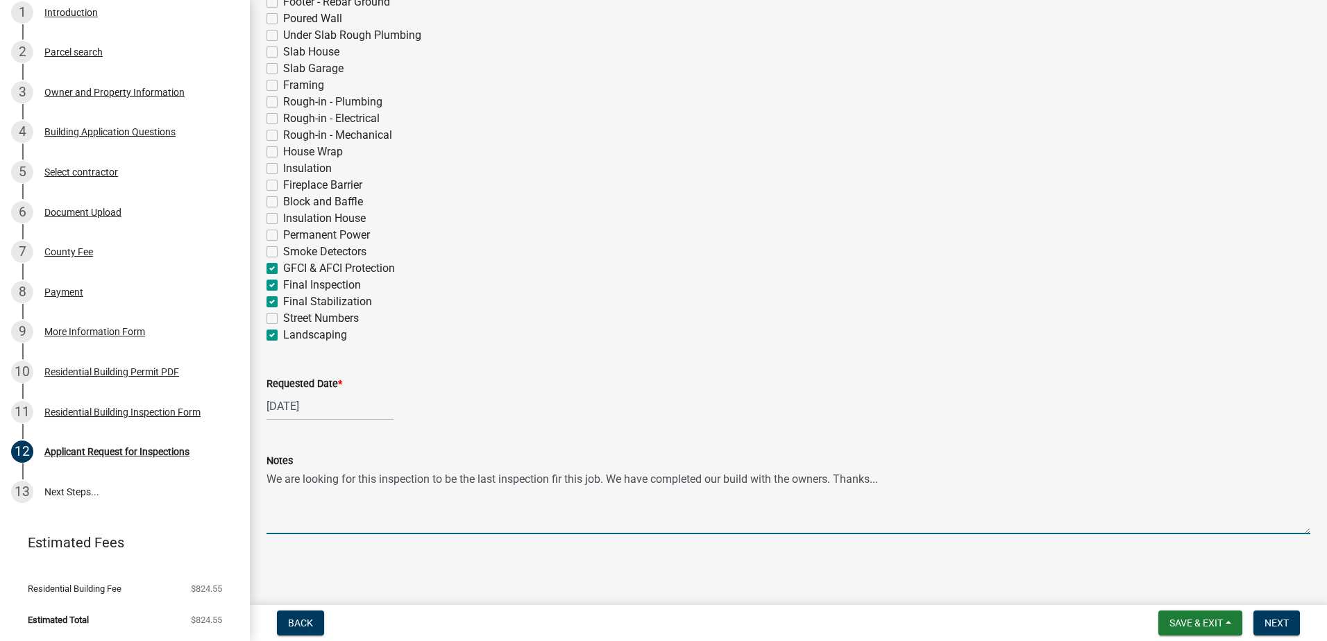
click at [559, 479] on textarea "We are looking for this inspection to be the last inspection fir this job. We h…" at bounding box center [788, 501] width 1044 height 65
type textarea "We are looking for this inspection to be the last inspection for this job. We h…"
click at [1277, 621] on span "Next" at bounding box center [1276, 623] width 24 height 11
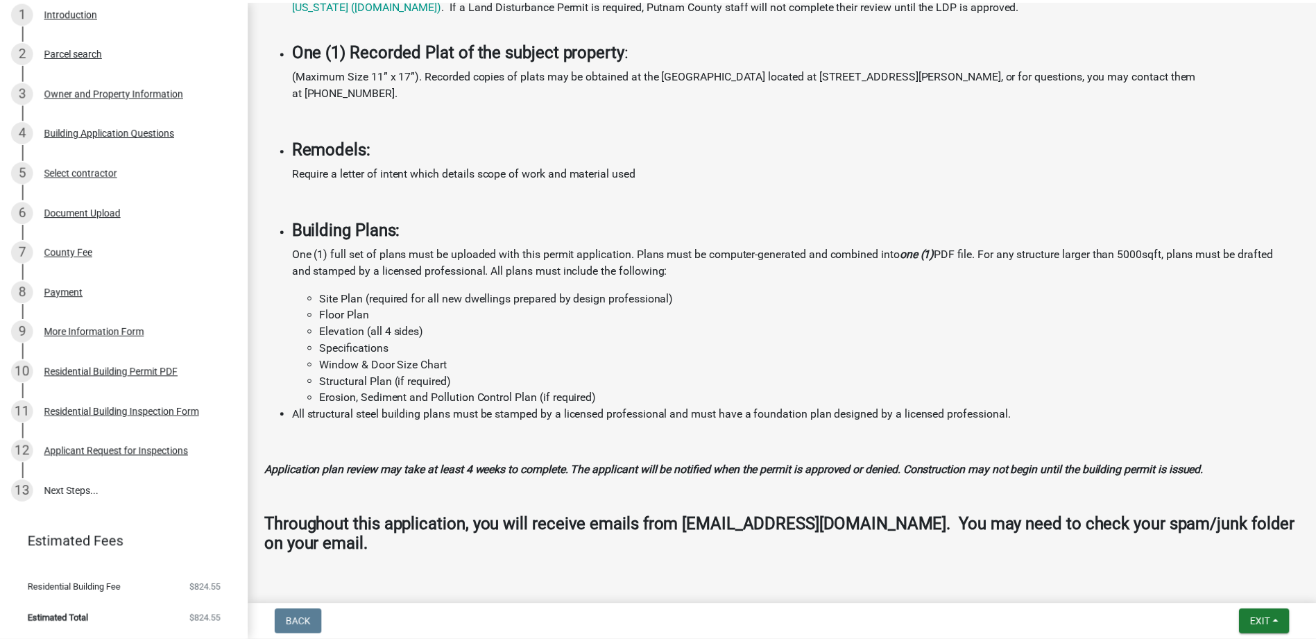
scroll to position [1148, 0]
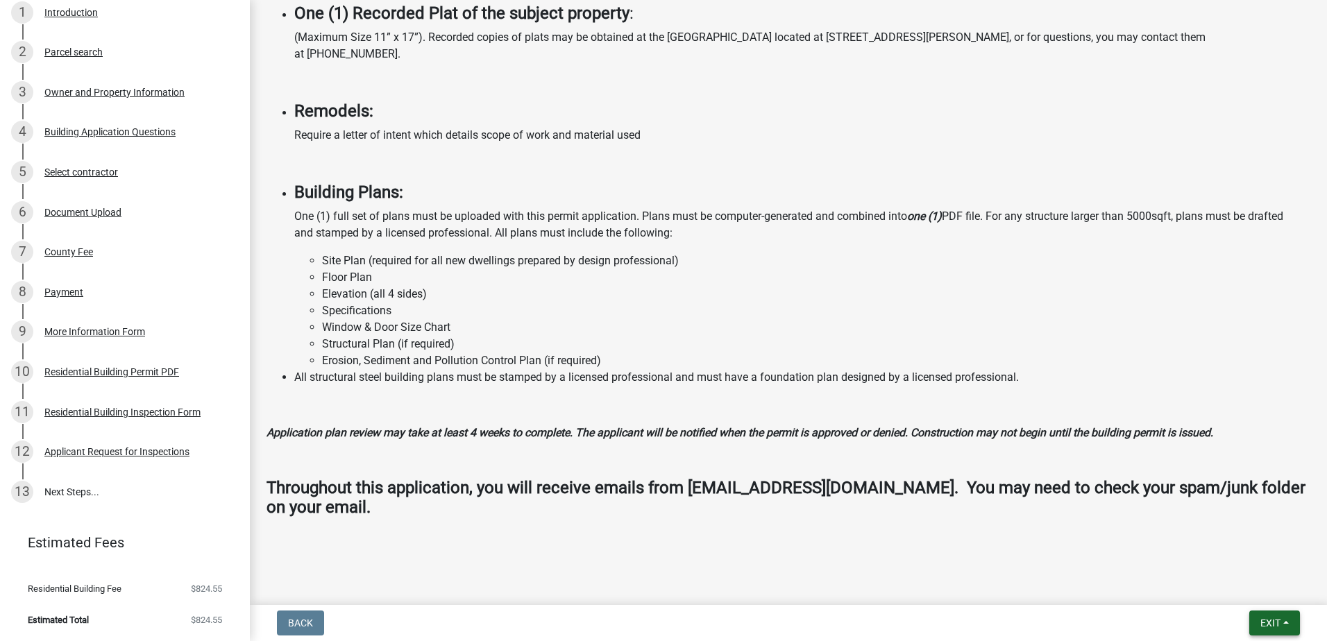
click at [1273, 620] on span "Exit" at bounding box center [1270, 623] width 20 height 11
click at [1245, 586] on button "Save & Exit" at bounding box center [1244, 586] width 111 height 33
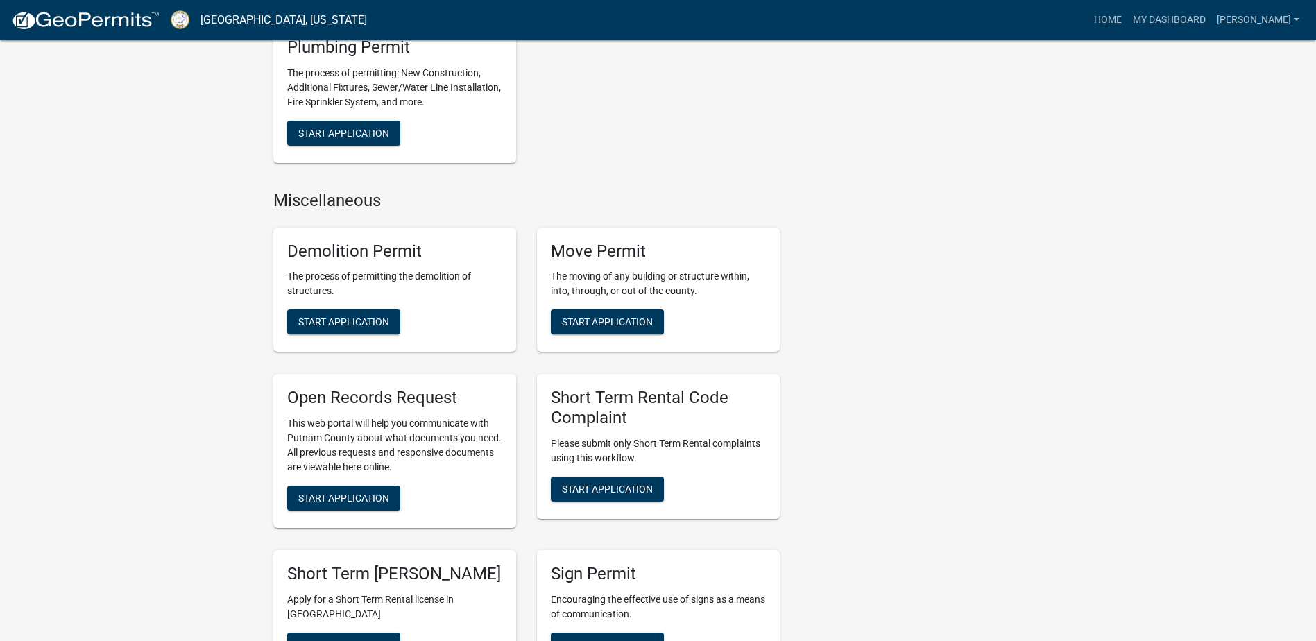
scroll to position [1003, 0]
